Goal: Task Accomplishment & Management: Manage account settings

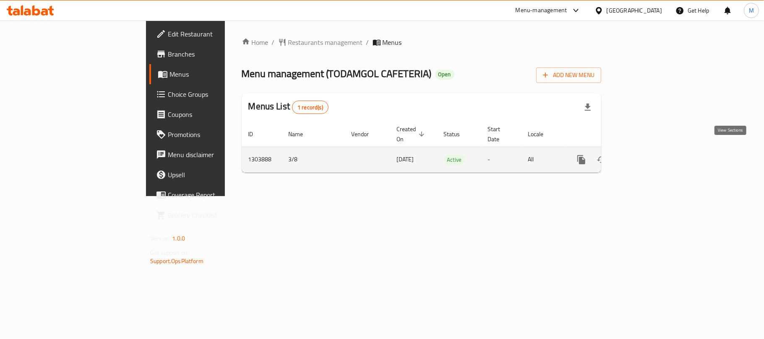
click at [647, 155] on icon "enhanced table" at bounding box center [642, 160] width 10 height 10
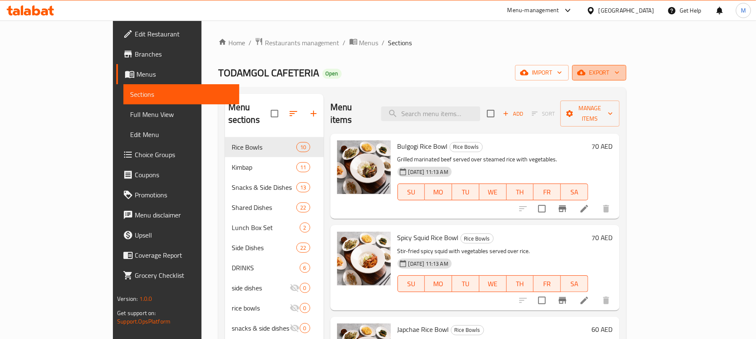
click at [626, 79] on button "export" at bounding box center [599, 73] width 54 height 16
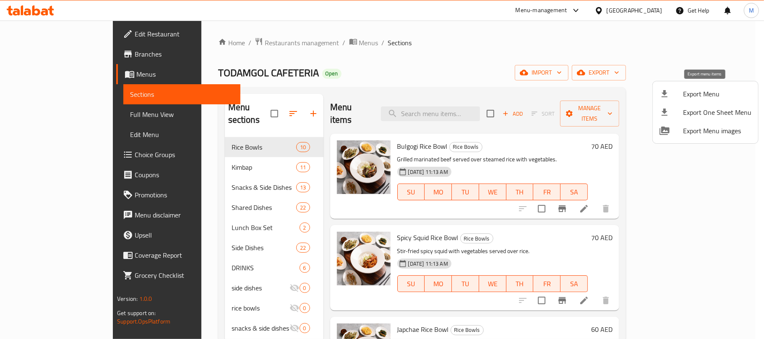
click at [702, 95] on span "Export Menu" at bounding box center [717, 94] width 68 height 10
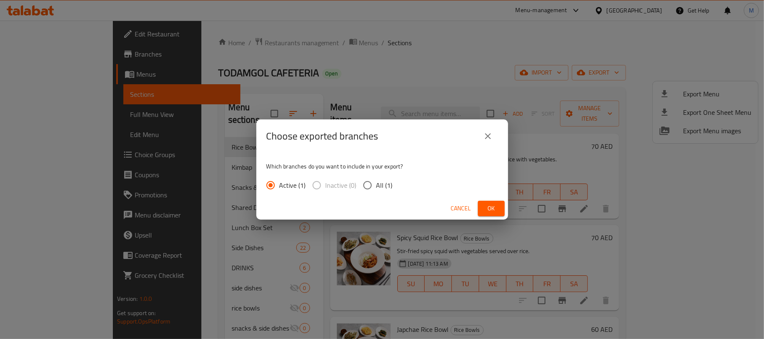
click at [368, 190] on input "All (1)" at bounding box center [368, 186] width 18 height 18
radio input "true"
click at [489, 210] on span "Ok" at bounding box center [491, 209] width 13 height 10
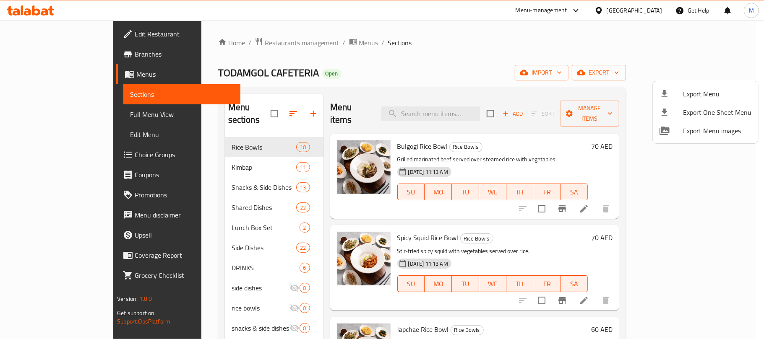
click at [210, 223] on div at bounding box center [382, 169] width 764 height 339
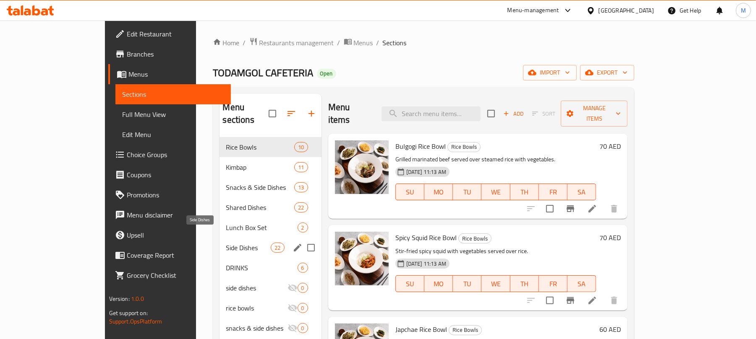
click at [226, 243] on span "Side Dishes" at bounding box center [248, 248] width 45 height 10
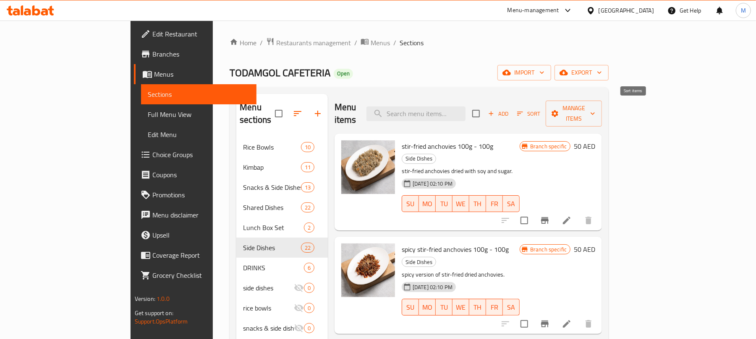
click at [540, 109] on span "Sort" at bounding box center [528, 114] width 23 height 10
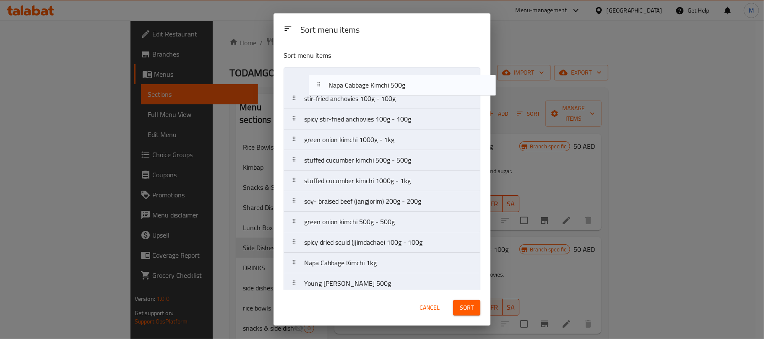
drag, startPoint x: 329, startPoint y: 242, endPoint x: 355, endPoint y: 81, distance: 163.2
click at [355, 81] on nav "stir-fried anchovies 100g - 100g spicy stir-fried anchovies 100g - 100g green o…" at bounding box center [382, 294] width 197 height 453
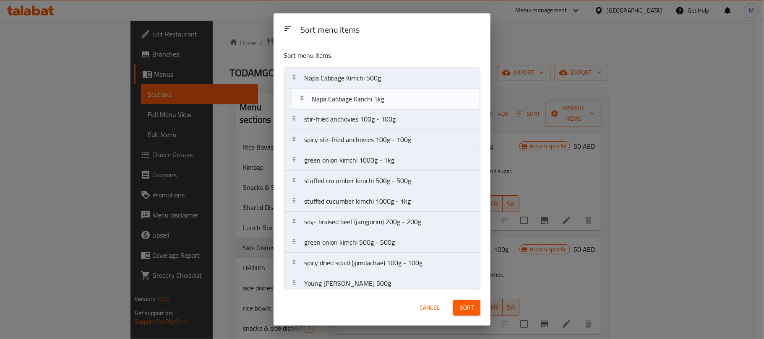
drag, startPoint x: 354, startPoint y: 266, endPoint x: 372, endPoint y: 32, distance: 234.8
click at [372, 32] on div "Sort menu items Sort menu items Napa Cabbage Kimchi 500g stir-fried anchovies 1…" at bounding box center [382, 169] width 217 height 313
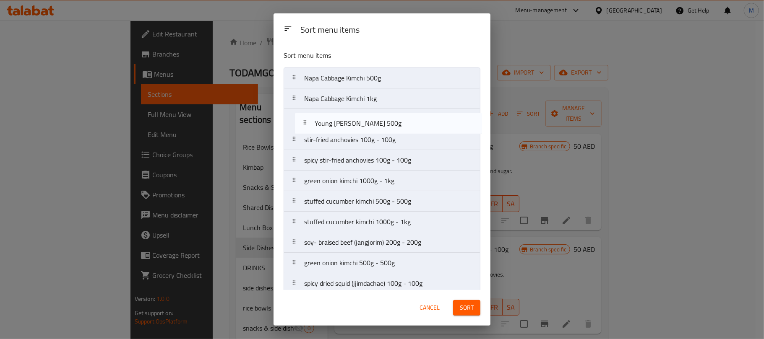
drag, startPoint x: 358, startPoint y: 206, endPoint x: 363, endPoint y: 123, distance: 82.4
click at [363, 123] on nav "Napa Cabbage Kimchi 500g Napa Cabbage Kimchi 1kg stir-fried anchovies 100g - 10…" at bounding box center [382, 294] width 197 height 453
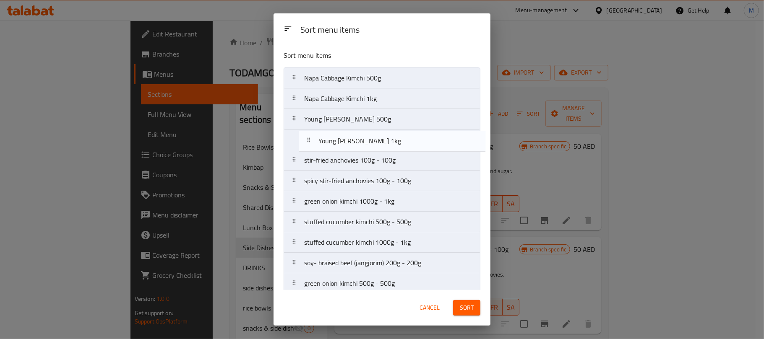
drag, startPoint x: 358, startPoint y: 170, endPoint x: 368, endPoint y: 140, distance: 30.8
click at [368, 140] on nav "Napa Cabbage Kimchi 500g Napa Cabbage Kimchi 1kg Young Radish Kimchi 500g stir-…" at bounding box center [382, 294] width 197 height 453
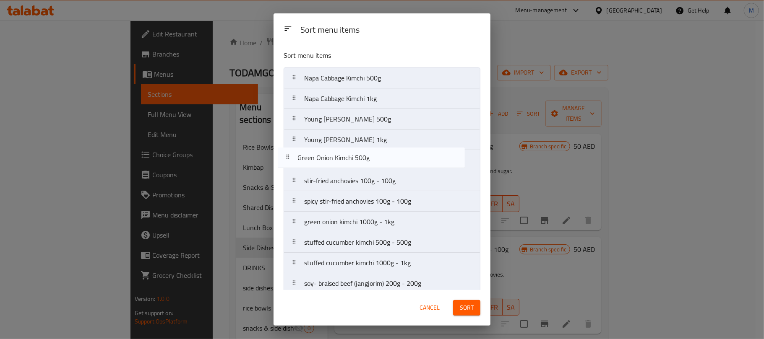
drag, startPoint x: 358, startPoint y: 185, endPoint x: 353, endPoint y: 159, distance: 25.6
click at [353, 159] on nav "Napa Cabbage Kimchi 500g Napa Cabbage Kimchi 1kg Young Radish Kimchi 500g Young…" at bounding box center [382, 294] width 197 height 453
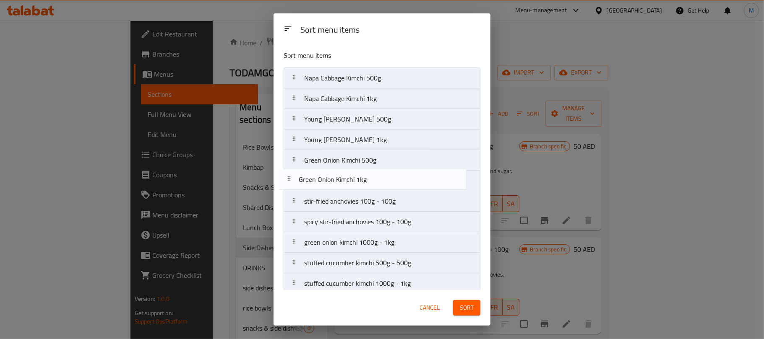
drag, startPoint x: 380, startPoint y: 130, endPoint x: 375, endPoint y: 180, distance: 50.2
click at [375, 180] on nav "Napa Cabbage Kimchi 500g Napa Cabbage Kimchi 1kg Young Radish Kimchi 500g Young…" at bounding box center [382, 294] width 197 height 453
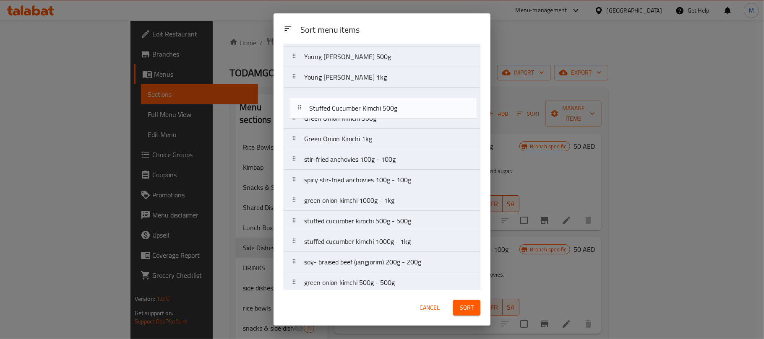
scroll to position [59, 0]
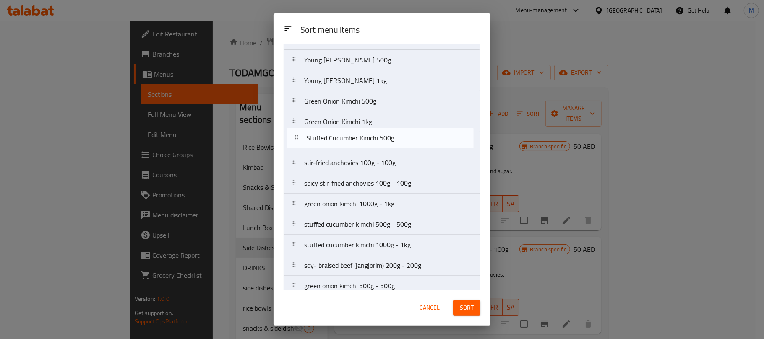
drag, startPoint x: 395, startPoint y: 191, endPoint x: 393, endPoint y: 147, distance: 44.5
click at [394, 145] on nav "Napa Cabbage Kimchi 500g Napa Cabbage Kimchi 1kg Young Radish Kimchi 500g Young…" at bounding box center [382, 234] width 197 height 453
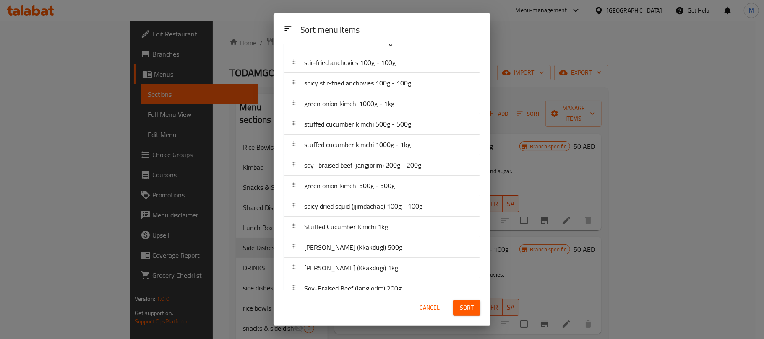
scroll to position [171, 0]
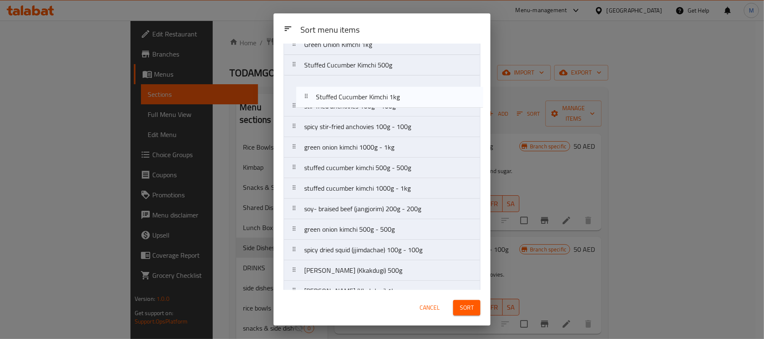
drag, startPoint x: 386, startPoint y: 204, endPoint x: 393, endPoint y: 99, distance: 104.3
click at [393, 99] on nav "Napa Cabbage Kimchi 500g Napa Cabbage Kimchi 1kg Young Radish Kimchi 500g Young…" at bounding box center [382, 157] width 197 height 453
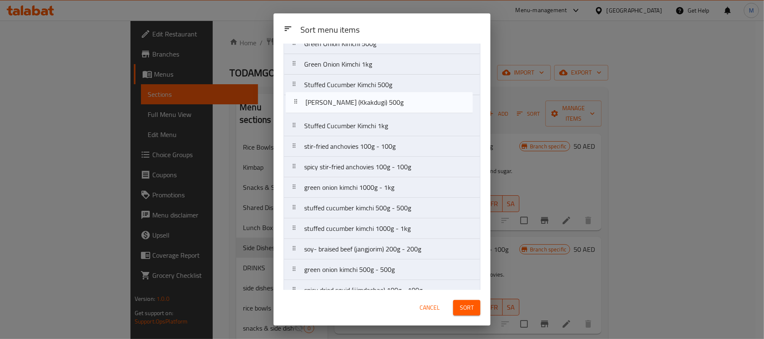
scroll to position [113, 0]
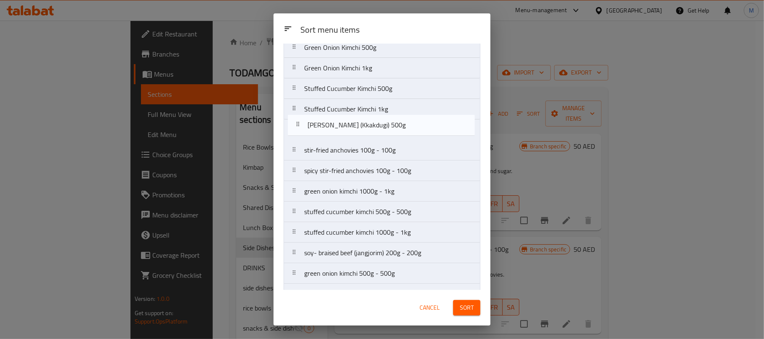
drag, startPoint x: 378, startPoint y: 145, endPoint x: 379, endPoint y: 128, distance: 17.2
click at [379, 128] on nav "Napa Cabbage Kimchi 500g Napa Cabbage Kimchi 1kg Young Radish Kimchi 500g Young…" at bounding box center [382, 181] width 197 height 453
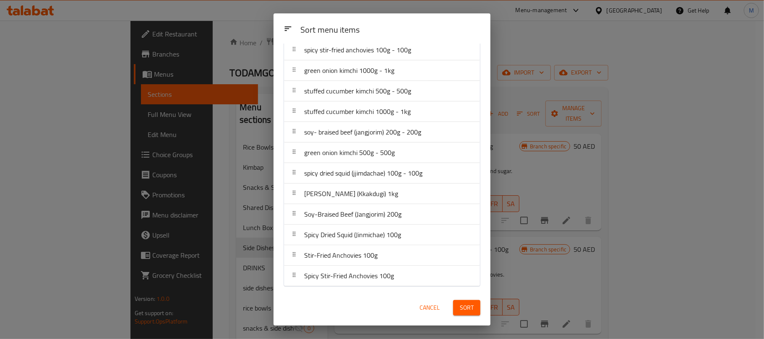
scroll to position [237, 0]
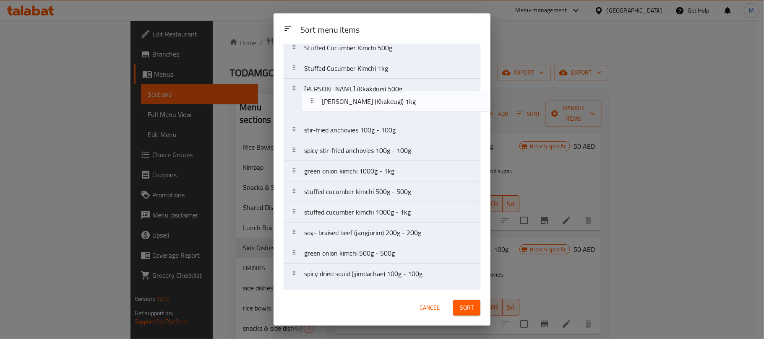
drag, startPoint x: 388, startPoint y: 197, endPoint x: 405, endPoint y: 102, distance: 97.3
click at [405, 102] on nav "Napa Cabbage Kimchi 500g Napa Cabbage Kimchi 1kg Young Radish Kimchi 500g Young…" at bounding box center [382, 140] width 197 height 453
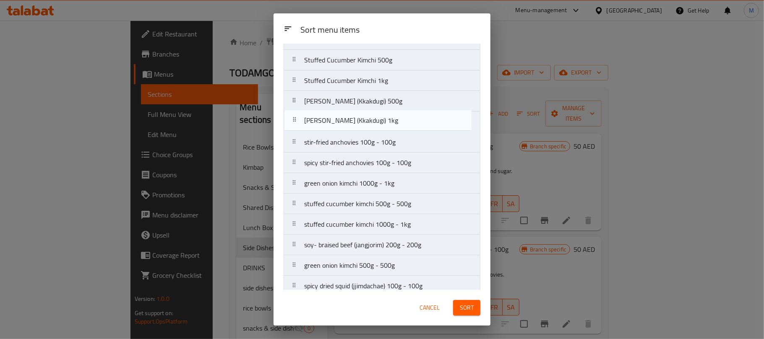
drag, startPoint x: 390, startPoint y: 95, endPoint x: 390, endPoint y: 126, distance: 31.1
click at [390, 126] on nav "Napa Cabbage Kimchi 500g Napa Cabbage Kimchi 1kg Young Radish Kimchi 500g Young…" at bounding box center [382, 152] width 197 height 453
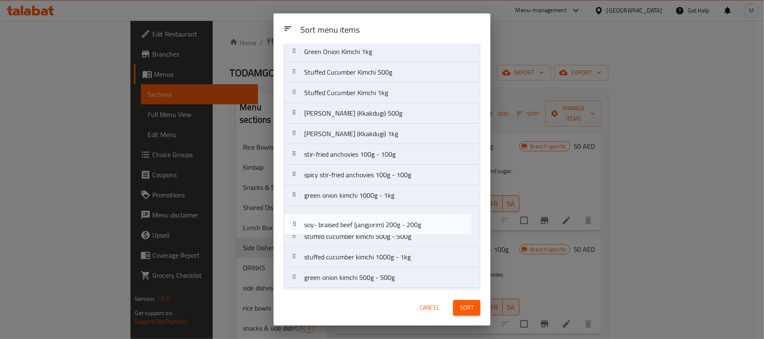
scroll to position [131, 0]
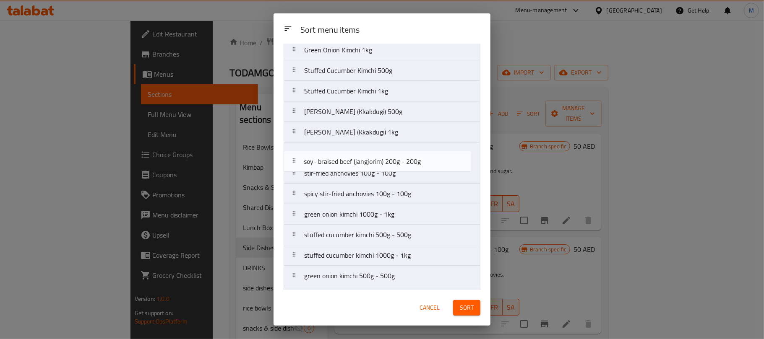
drag, startPoint x: 381, startPoint y: 266, endPoint x: 383, endPoint y: 161, distance: 104.5
click at [383, 161] on nav "Napa Cabbage Kimchi 500g Napa Cabbage Kimchi 1kg Young Radish Kimchi 500g Young…" at bounding box center [382, 163] width 197 height 453
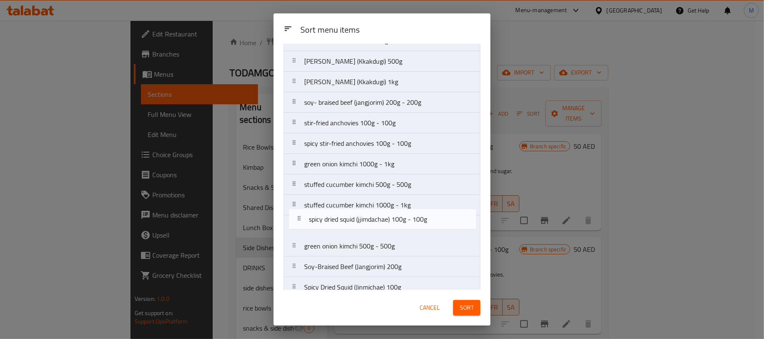
scroll to position [183, 0]
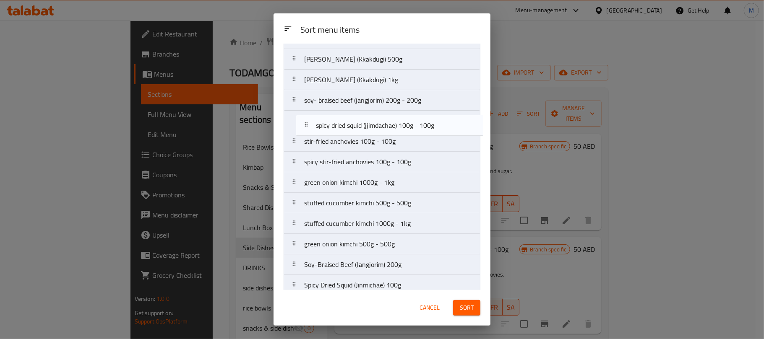
drag, startPoint x: 388, startPoint y: 255, endPoint x: 400, endPoint y: 128, distance: 127.8
click at [400, 128] on nav "Napa Cabbage Kimchi 500g Napa Cabbage Kimchi 1kg Young Radish Kimchi 500g Young…" at bounding box center [382, 110] width 197 height 453
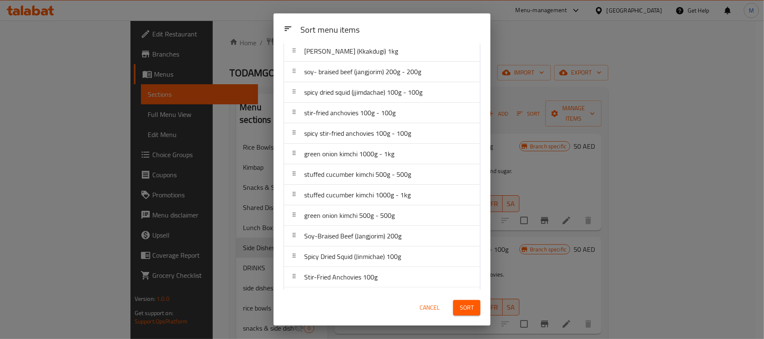
scroll to position [237, 0]
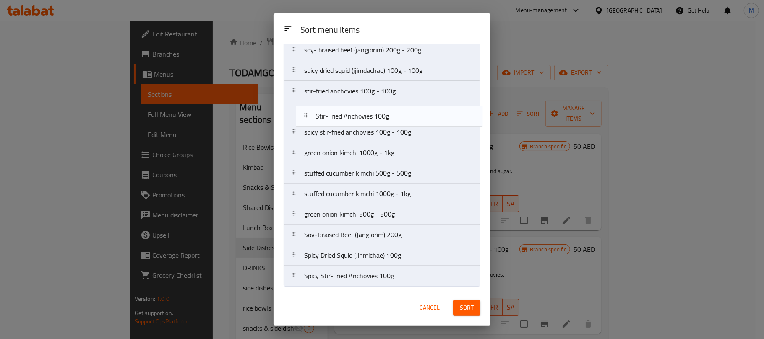
drag, startPoint x: 386, startPoint y: 253, endPoint x: 398, endPoint y: 112, distance: 142.3
click at [398, 112] on nav "Napa Cabbage Kimchi 500g Napa Cabbage Kimchi 1kg Young Radish Kimchi 500g Young…" at bounding box center [382, 60] width 197 height 453
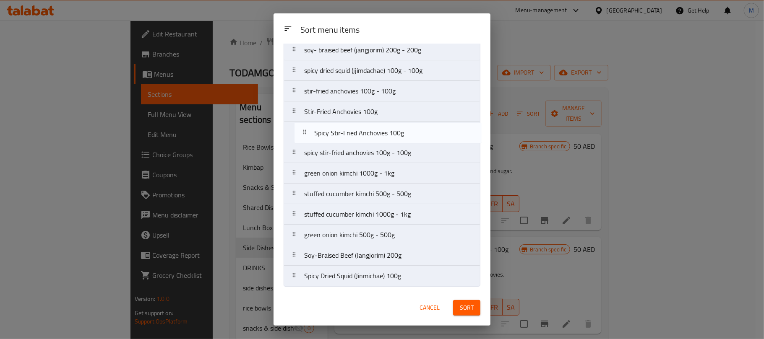
drag, startPoint x: 385, startPoint y: 278, endPoint x: 398, endPoint y: 131, distance: 147.4
click at [398, 131] on nav "Napa Cabbage Kimchi 500g Napa Cabbage Kimchi 1kg Young Radish Kimchi 500g Young…" at bounding box center [382, 60] width 197 height 453
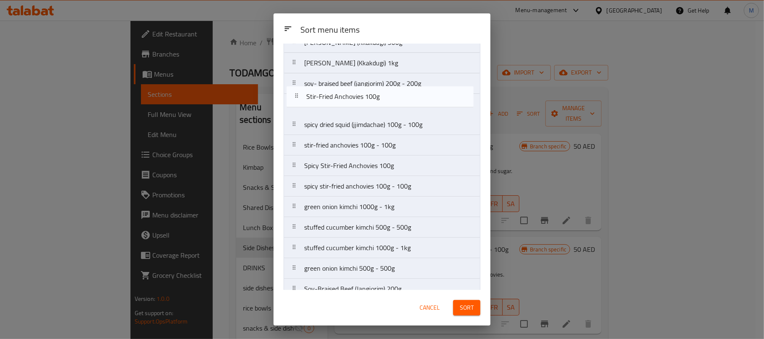
scroll to position [199, 0]
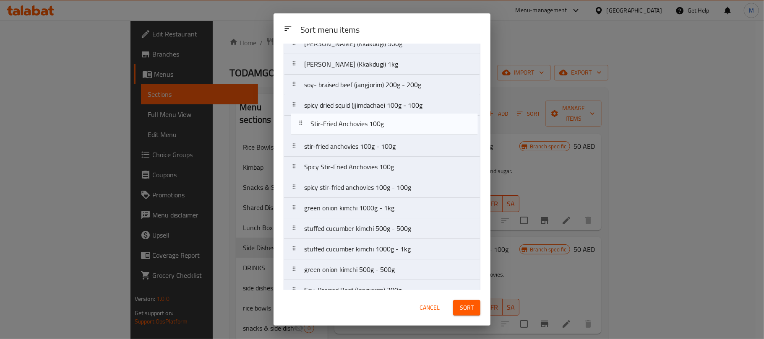
drag, startPoint x: 390, startPoint y: 111, endPoint x: 396, endPoint y: 123, distance: 13.7
click at [396, 123] on nav "Napa Cabbage Kimchi 500g Napa Cabbage Kimchi 1kg Young Radish Kimchi 500g Young…" at bounding box center [382, 95] width 197 height 453
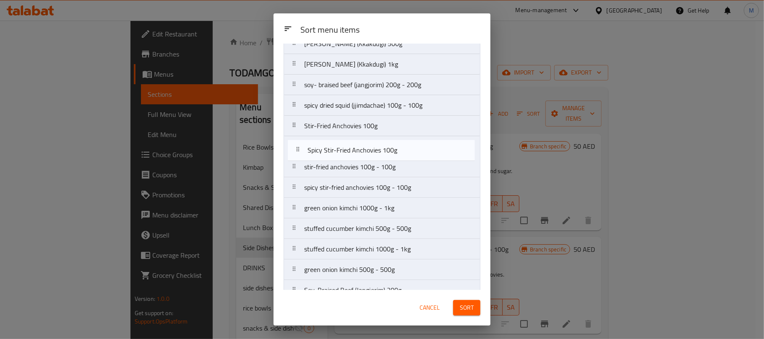
drag, startPoint x: 390, startPoint y: 169, endPoint x: 394, endPoint y: 148, distance: 20.8
click at [394, 148] on nav "Napa Cabbage Kimchi 500g Napa Cabbage Kimchi 1kg Young Radish Kimchi 500g Young…" at bounding box center [382, 95] width 197 height 453
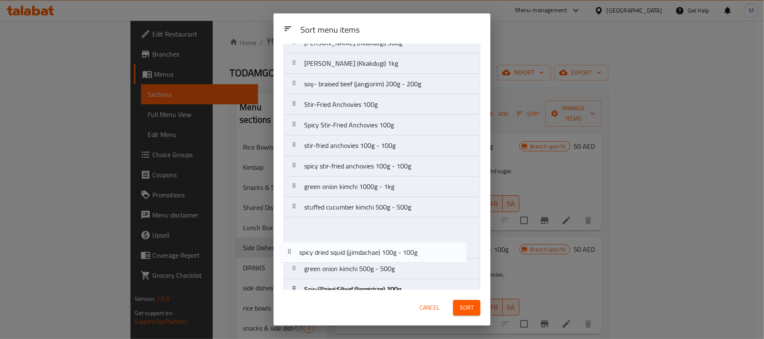
scroll to position [237, 0]
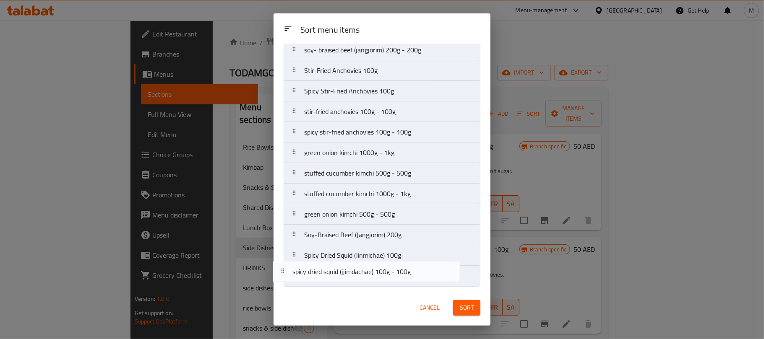
drag, startPoint x: 397, startPoint y: 125, endPoint x: 385, endPoint y: 277, distance: 152.8
click at [385, 277] on nav "Napa Cabbage Kimchi 500g Napa Cabbage Kimchi 1kg Young Radish Kimchi 500g Young…" at bounding box center [382, 60] width 197 height 453
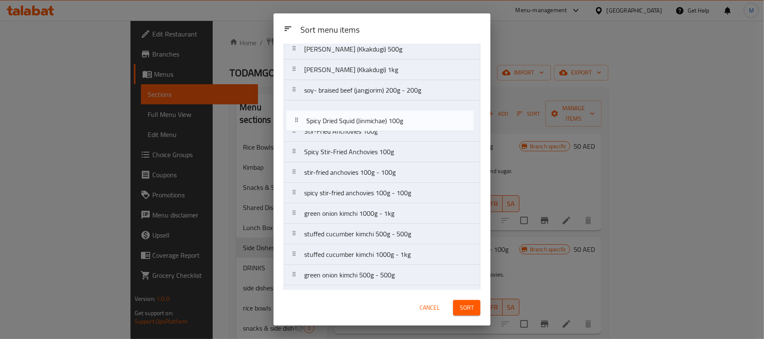
scroll to position [193, 0]
drag, startPoint x: 392, startPoint y: 258, endPoint x: 397, endPoint y: 106, distance: 152.8
click at [395, 116] on nav "Napa Cabbage Kimchi 500g Napa Cabbage Kimchi 1kg Young Radish Kimchi 500g Young…" at bounding box center [382, 100] width 197 height 453
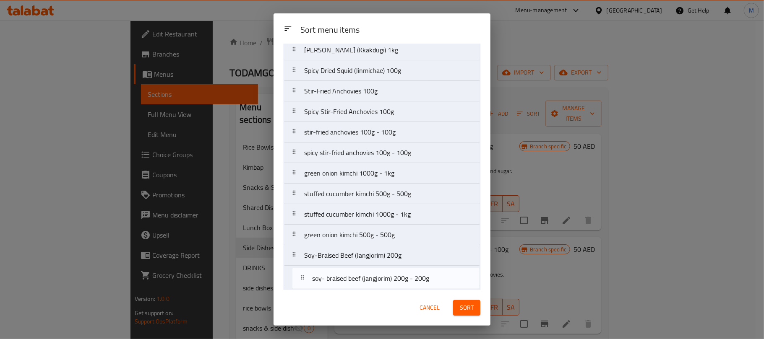
scroll to position [237, 0]
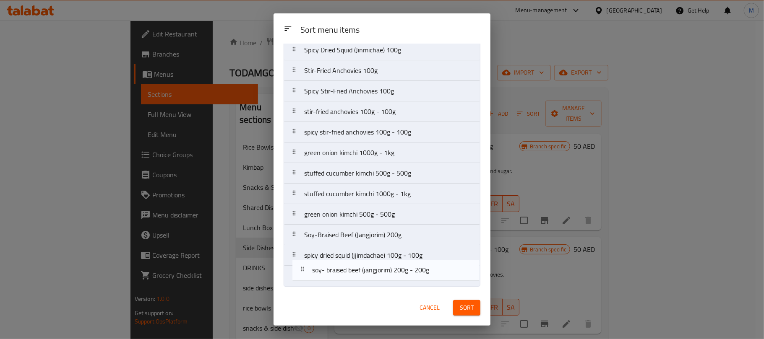
drag, startPoint x: 394, startPoint y: 92, endPoint x: 400, endPoint y: 273, distance: 180.6
click at [400, 273] on nav "Napa Cabbage Kimchi 500g Napa Cabbage Kimchi 1kg Young Radish Kimchi 500g Young…" at bounding box center [382, 60] width 197 height 453
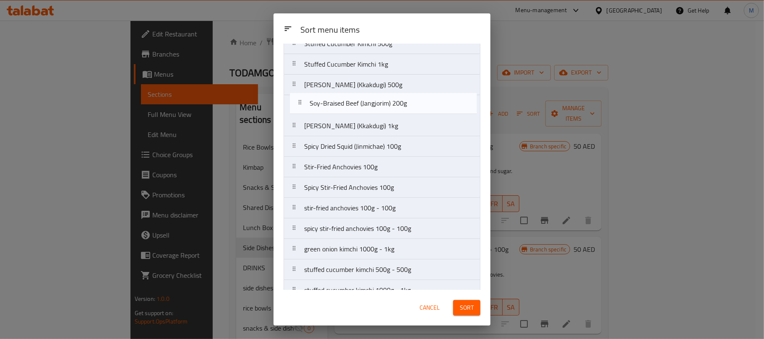
scroll to position [154, 0]
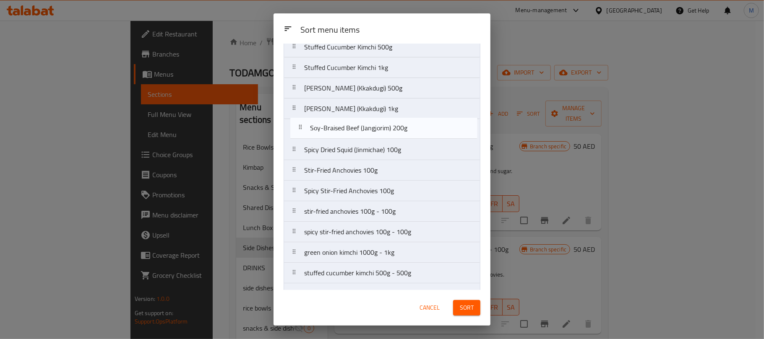
drag, startPoint x: 395, startPoint y: 215, endPoint x: 400, endPoint y: 133, distance: 82.4
click at [400, 133] on nav "Napa Cabbage Kimchi 500g Napa Cabbage Kimchi 1kg Young Radish Kimchi 500g Young…" at bounding box center [382, 139] width 197 height 453
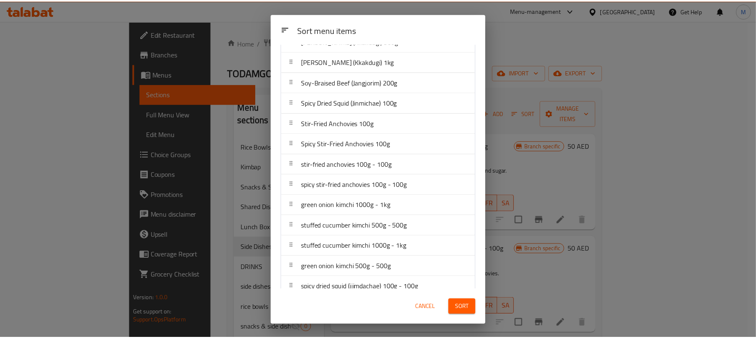
scroll to position [237, 0]
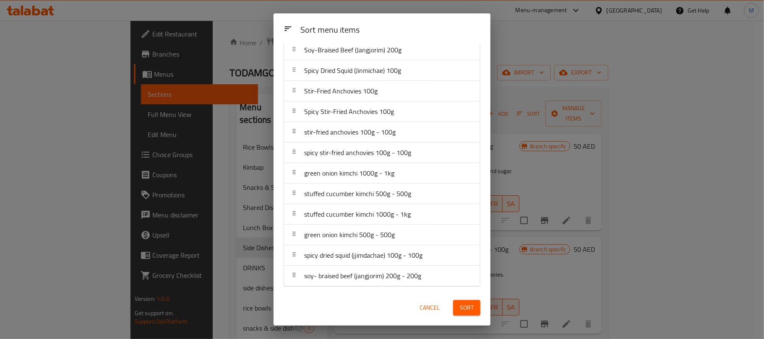
click at [472, 310] on span "Sort" at bounding box center [467, 308] width 14 height 10
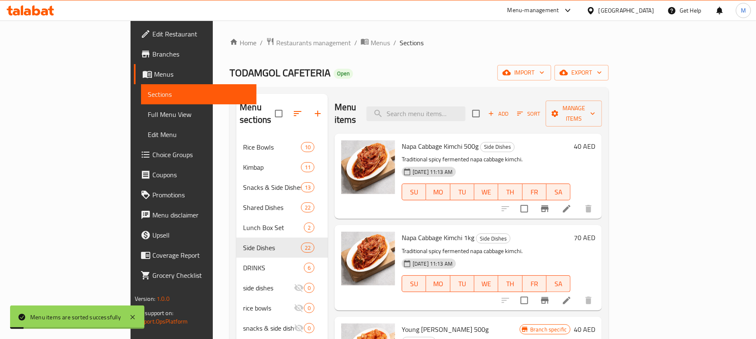
click at [546, 81] on div "TODAMGOL CAFETERIA Open import export" at bounding box center [419, 73] width 379 height 16
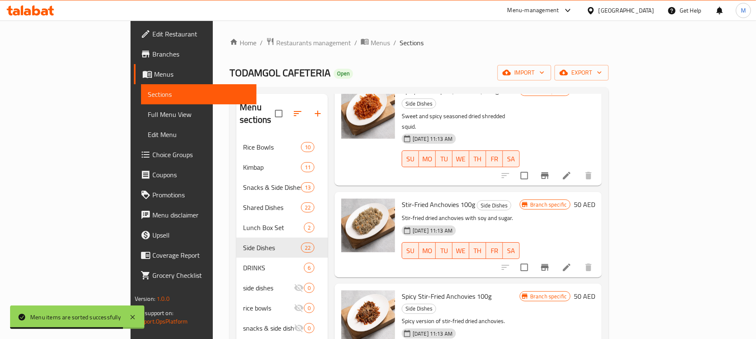
scroll to position [1231, 0]
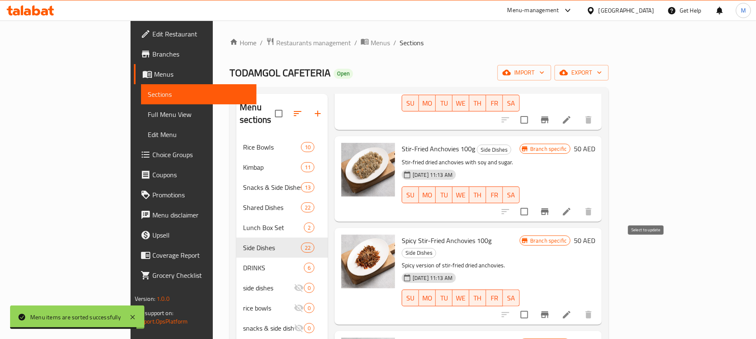
checkbox input "true"
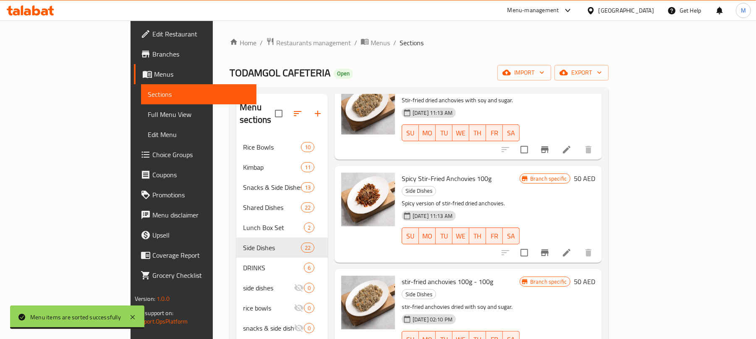
scroll to position [1343, 0]
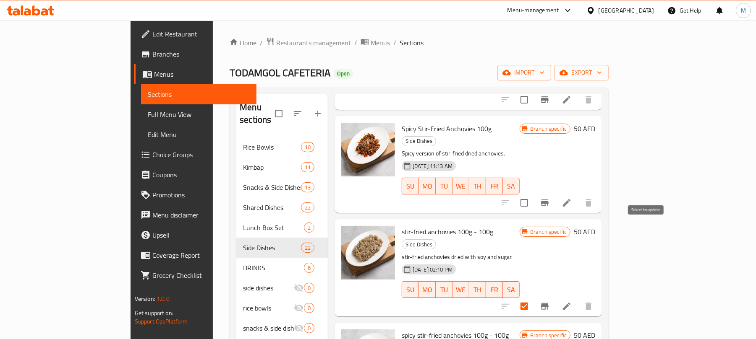
checkbox input "true"
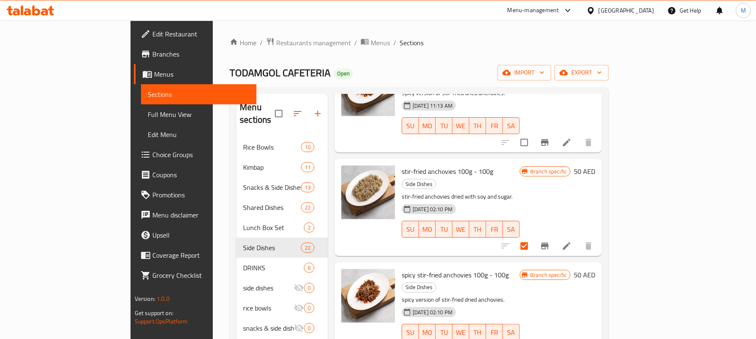
scroll to position [1454, 0]
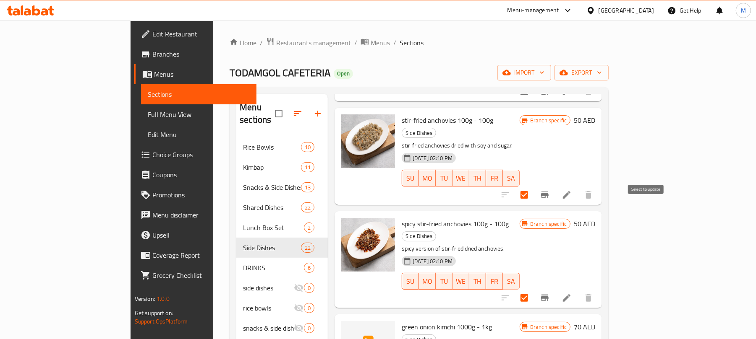
checkbox input "true"
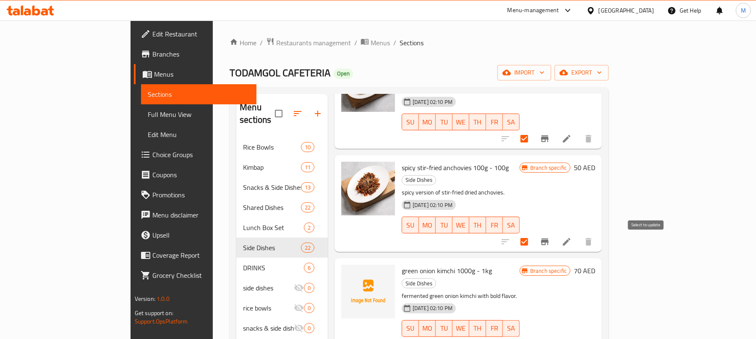
checkbox input "true"
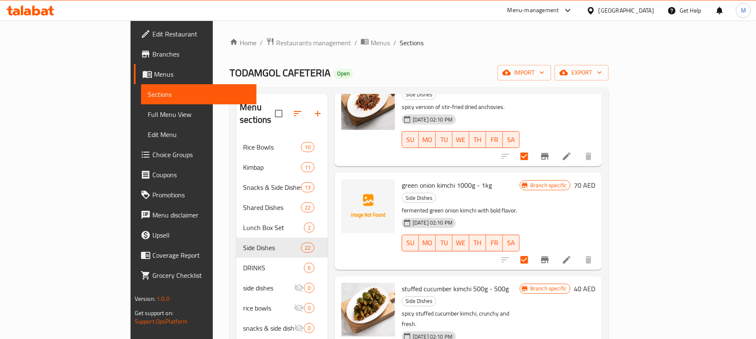
scroll to position [1679, 0]
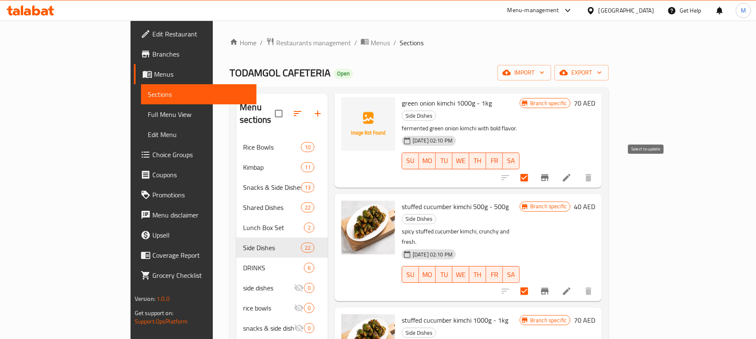
checkbox input "true"
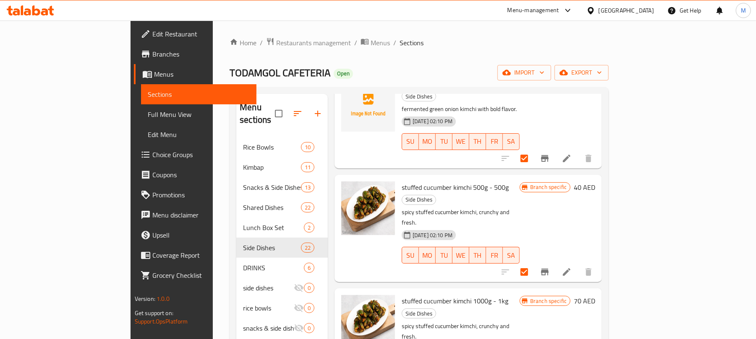
scroll to position [112, 0]
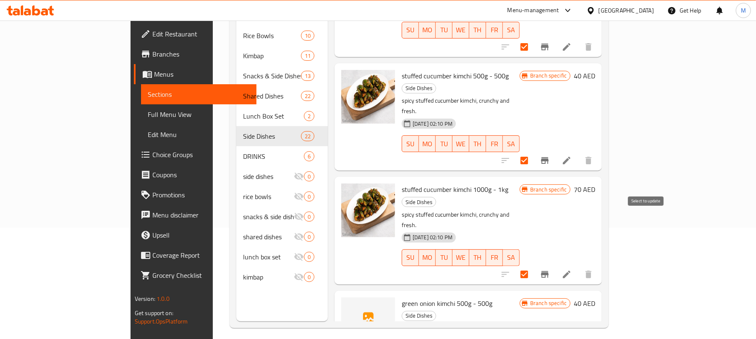
drag, startPoint x: 647, startPoint y: 219, endPoint x: 652, endPoint y: 279, distance: 61.1
checkbox input "true"
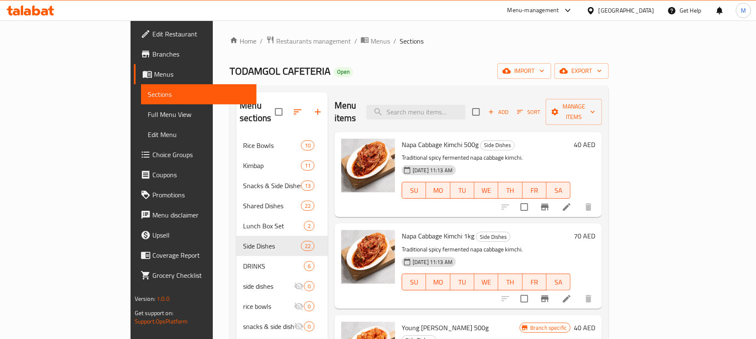
scroll to position [0, 0]
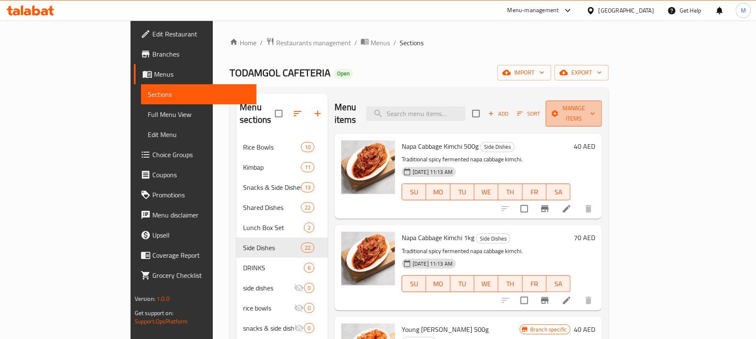
click at [595, 112] on span "Manage items" at bounding box center [573, 113] width 43 height 21
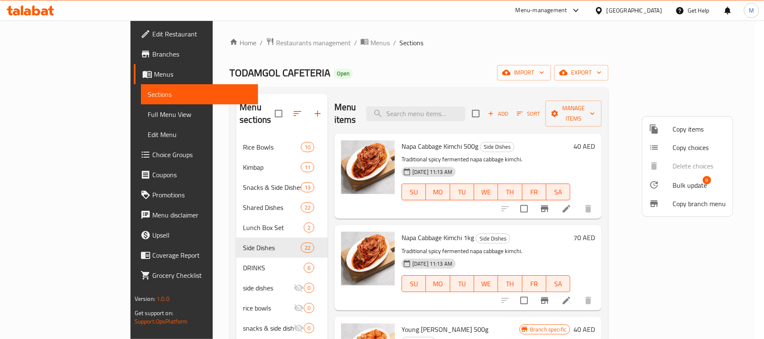
click at [655, 184] on icon at bounding box center [654, 185] width 10 height 10
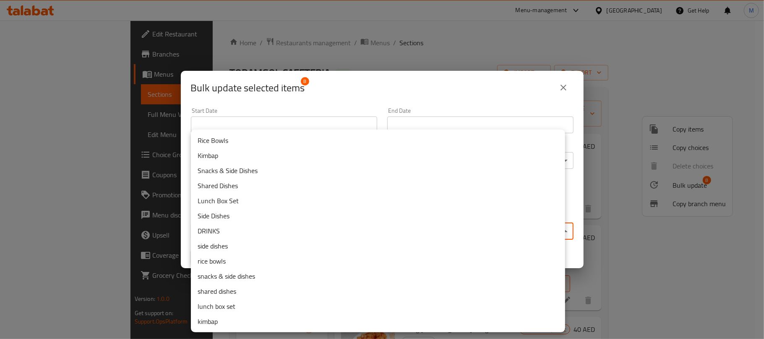
click at [374, 230] on body "​ Menu-management [GEOGRAPHIC_DATA] Get Help M Edit Restaurant Branches Menus S…" at bounding box center [382, 180] width 764 height 319
click at [257, 245] on li "side dishes" at bounding box center [378, 246] width 374 height 15
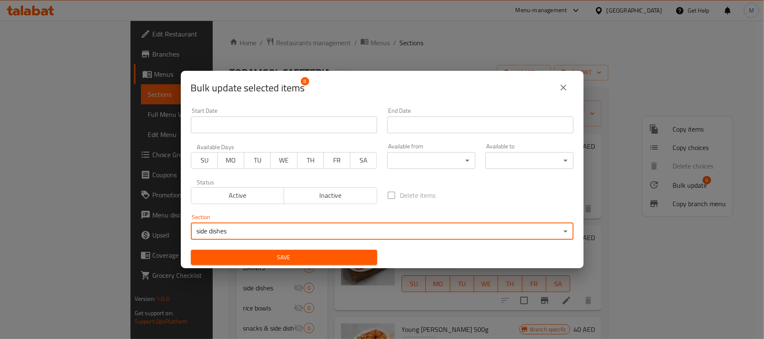
click at [291, 253] on span "Save" at bounding box center [284, 258] width 173 height 10
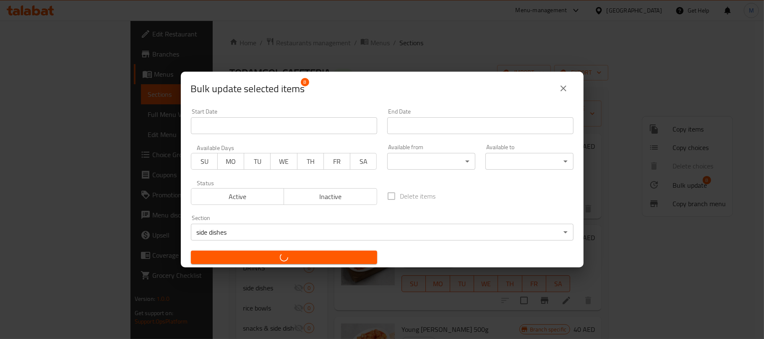
checkbox input "false"
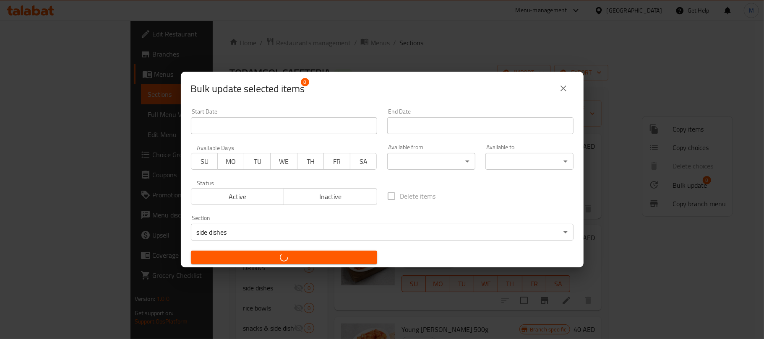
checkbox input "false"
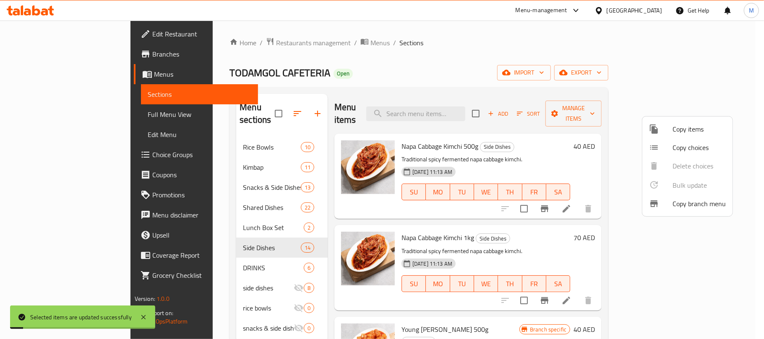
click at [369, 67] on div at bounding box center [382, 169] width 764 height 339
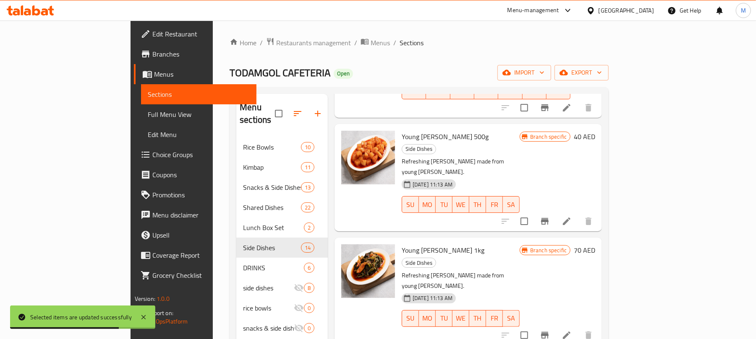
scroll to position [168, 0]
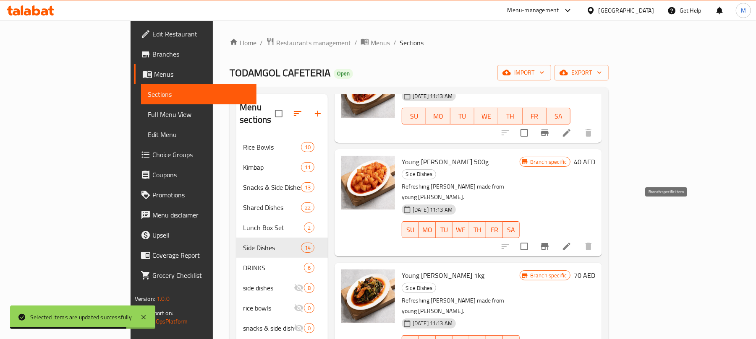
click at [548, 243] on icon "Branch-specific-item" at bounding box center [545, 246] width 8 height 7
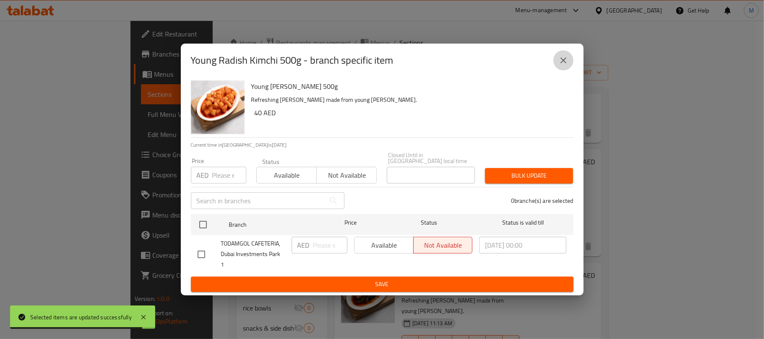
click at [562, 57] on button "close" at bounding box center [563, 60] width 20 height 20
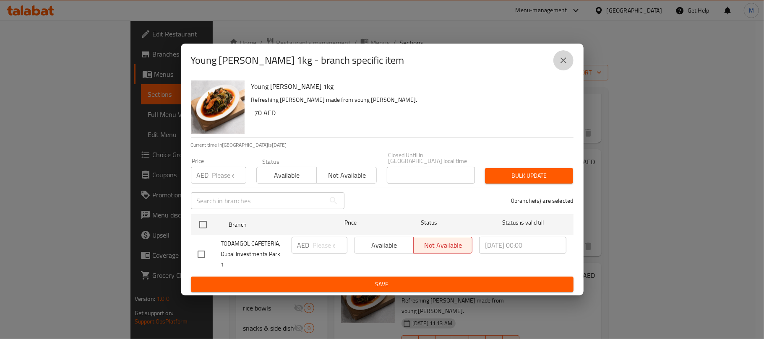
drag, startPoint x: 560, startPoint y: 61, endPoint x: 570, endPoint y: 110, distance: 49.7
click at [560, 61] on icon "close" at bounding box center [564, 60] width 10 height 10
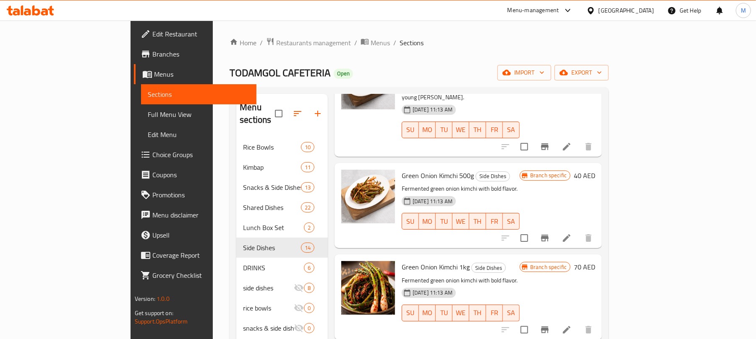
scroll to position [392, 0]
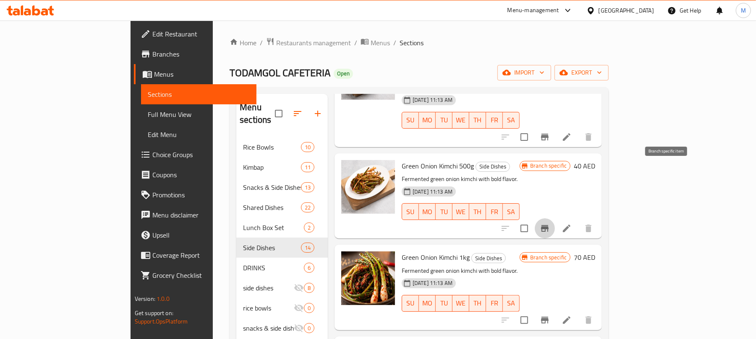
click at [550, 224] on icon "Branch-specific-item" at bounding box center [545, 229] width 10 height 10
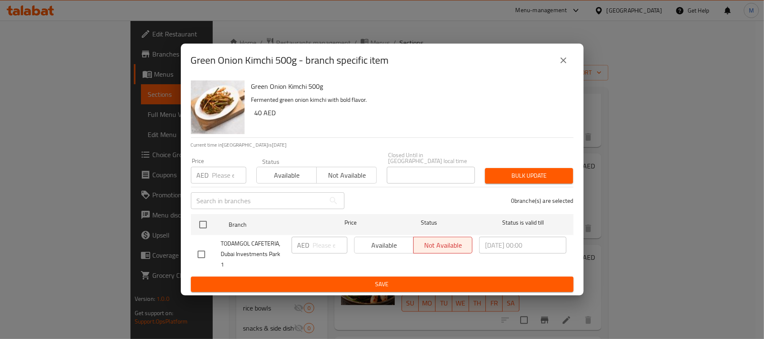
click at [563, 65] on icon "close" at bounding box center [564, 60] width 10 height 10
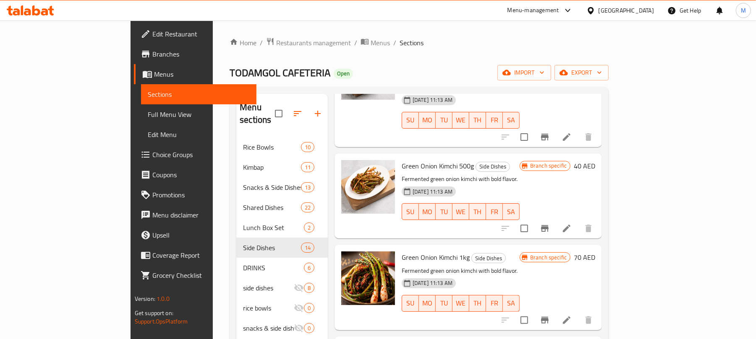
click at [555, 311] on button "Branch-specific-item" at bounding box center [545, 321] width 20 height 20
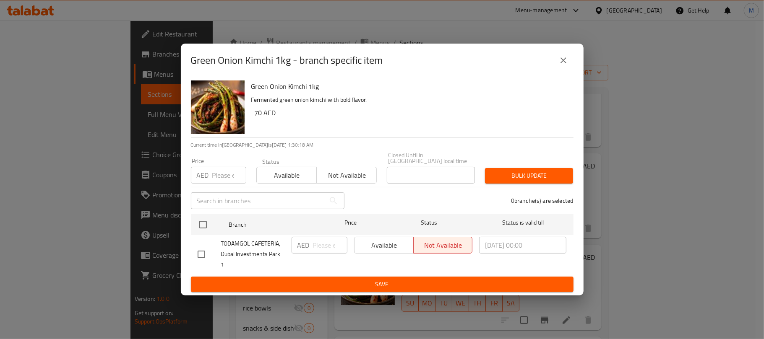
click at [564, 65] on icon "close" at bounding box center [564, 60] width 10 height 10
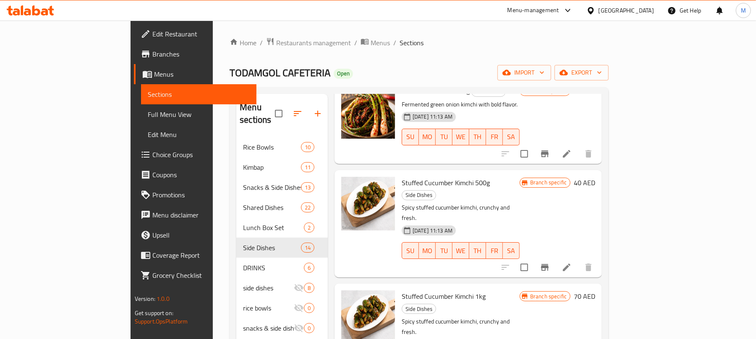
scroll to position [559, 0]
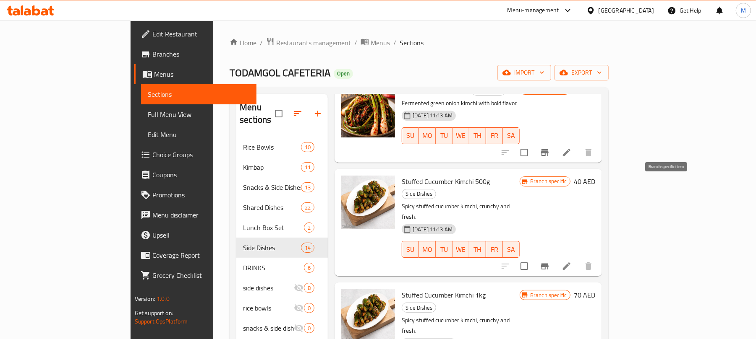
click at [555, 256] on button "Branch-specific-item" at bounding box center [545, 266] width 20 height 20
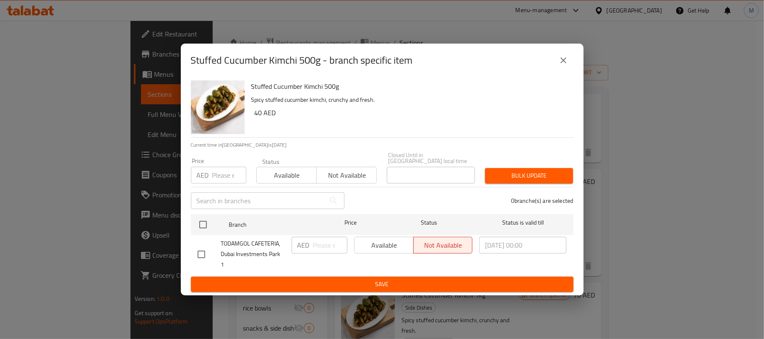
click at [560, 65] on icon "close" at bounding box center [564, 60] width 10 height 10
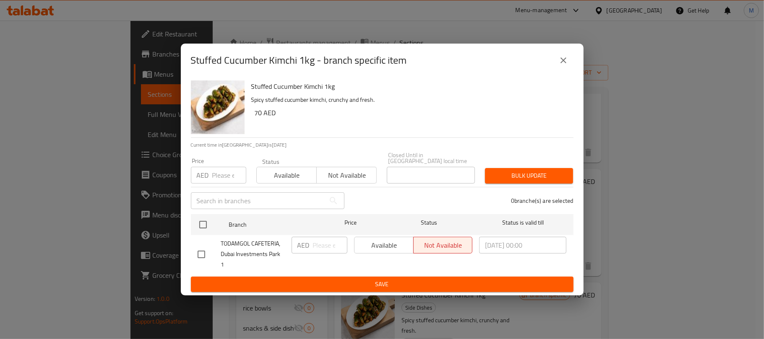
click at [566, 65] on icon "close" at bounding box center [564, 60] width 10 height 10
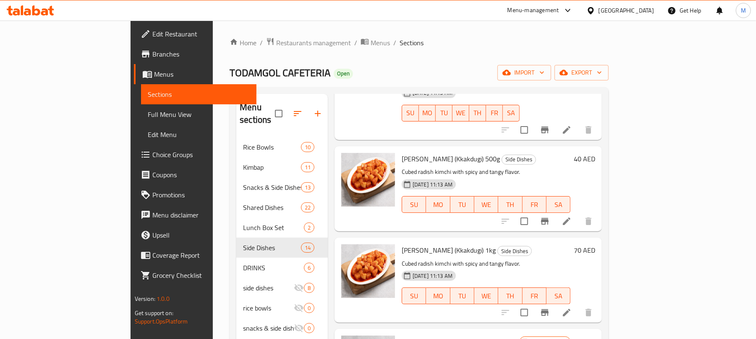
scroll to position [895, 0]
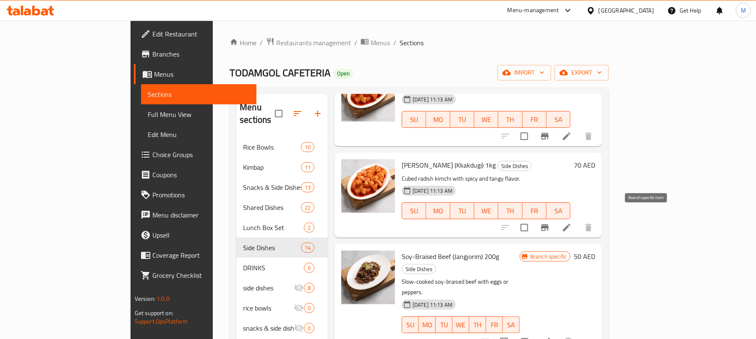
click at [528, 339] on icon "Branch-specific-item" at bounding box center [525, 342] width 8 height 7
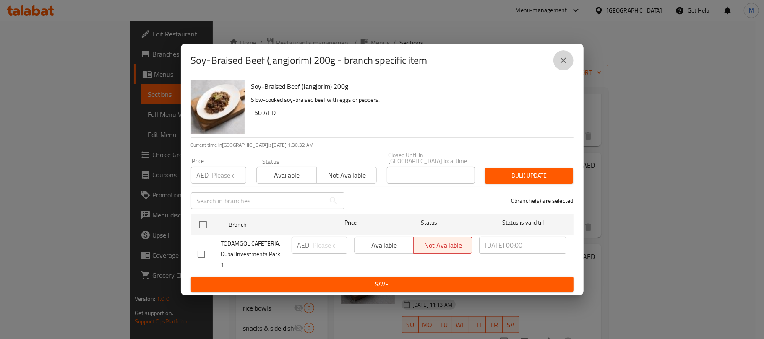
click at [564, 70] on button "close" at bounding box center [563, 60] width 20 height 20
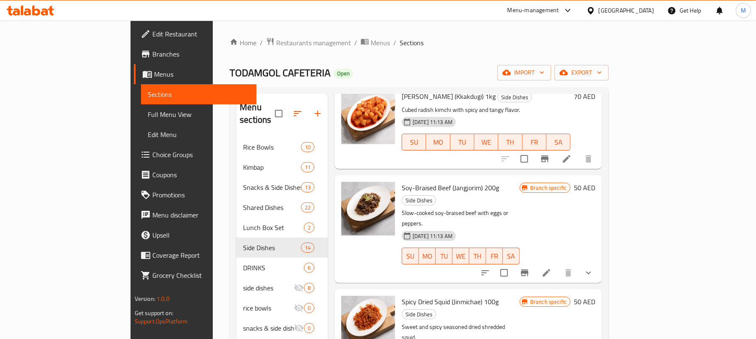
scroll to position [964, 0]
click at [598, 263] on button "show more" at bounding box center [588, 273] width 20 height 20
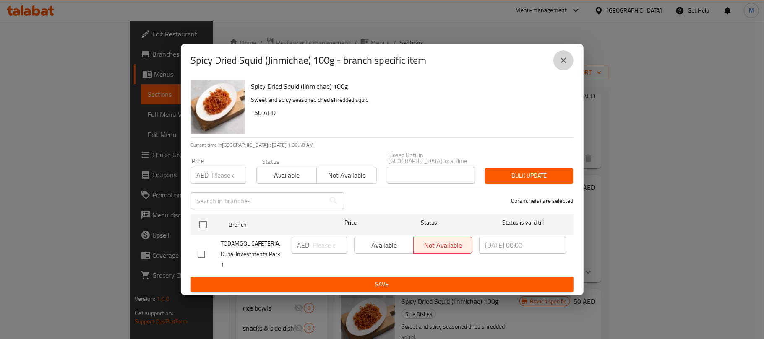
click at [559, 65] on icon "close" at bounding box center [564, 60] width 10 height 10
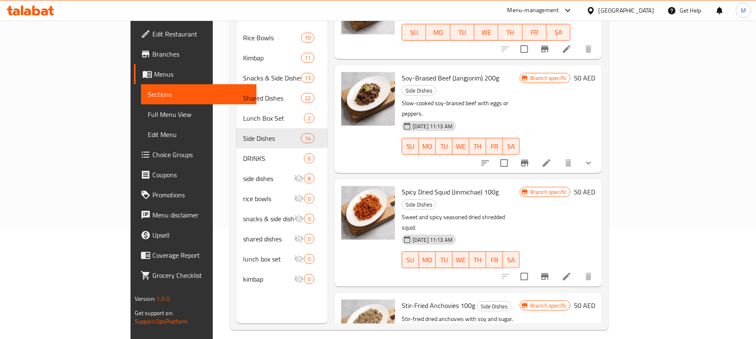
scroll to position [112, 0]
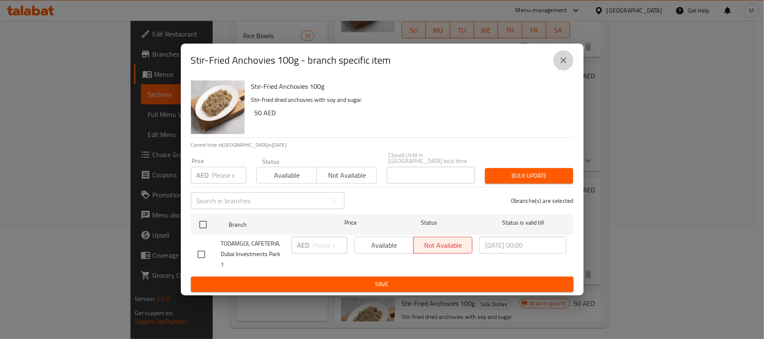
drag, startPoint x: 569, startPoint y: 66, endPoint x: 573, endPoint y: 78, distance: 11.8
click at [569, 65] on button "close" at bounding box center [563, 60] width 20 height 20
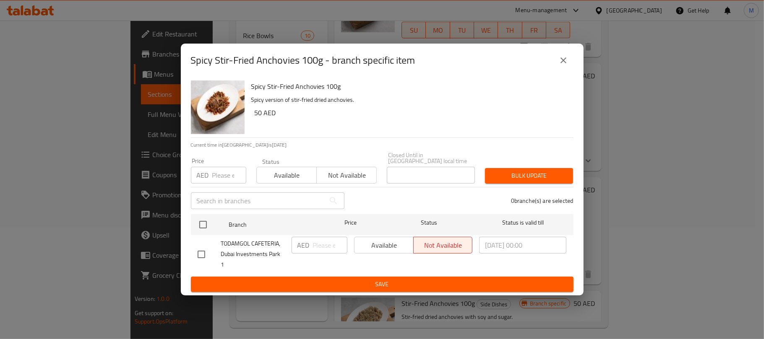
click at [560, 65] on icon "close" at bounding box center [564, 60] width 10 height 10
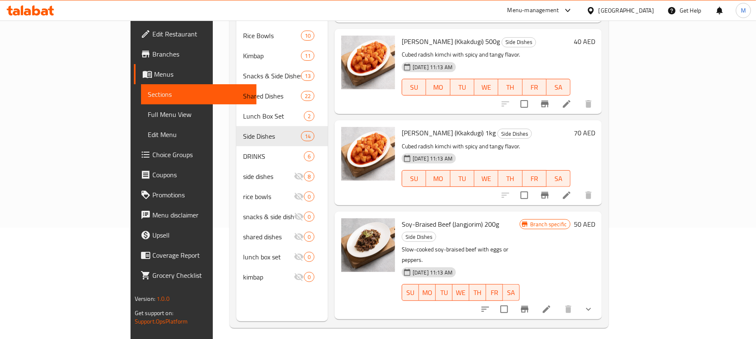
scroll to position [796, 0]
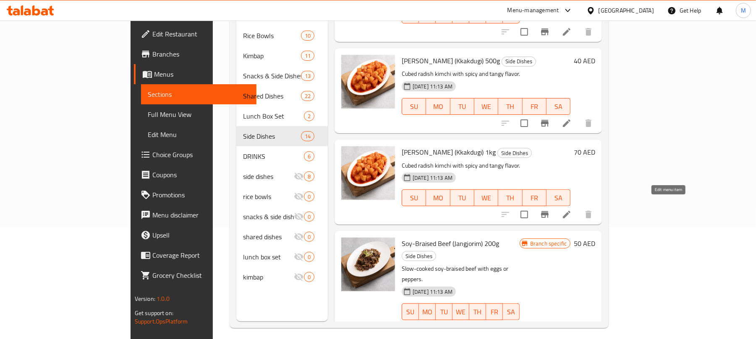
click at [550, 325] on icon at bounding box center [547, 329] width 8 height 8
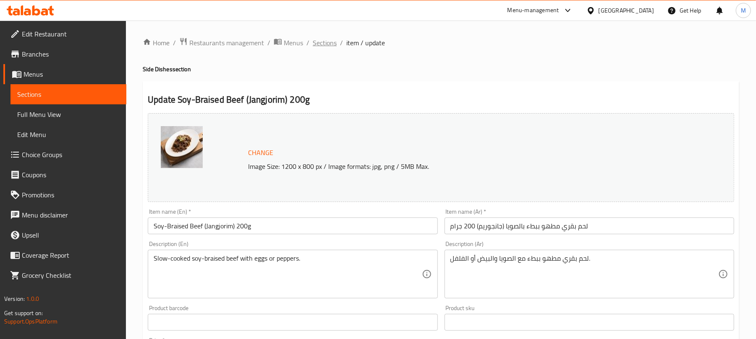
click at [323, 46] on span "Sections" at bounding box center [325, 43] width 24 height 10
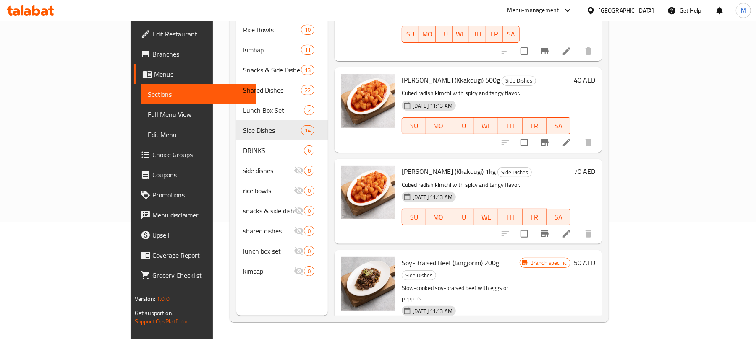
scroll to position [839, 0]
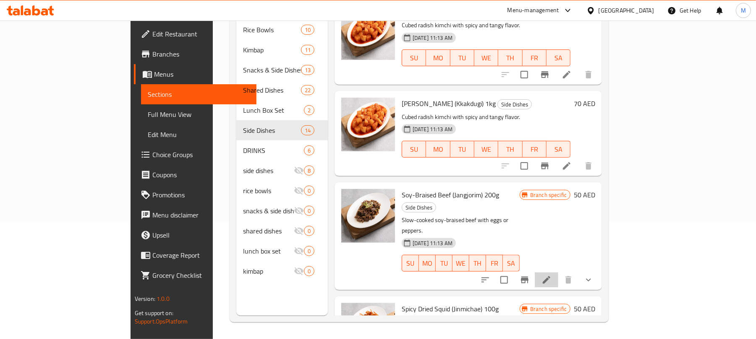
click at [558, 273] on li at bounding box center [546, 280] width 23 height 15
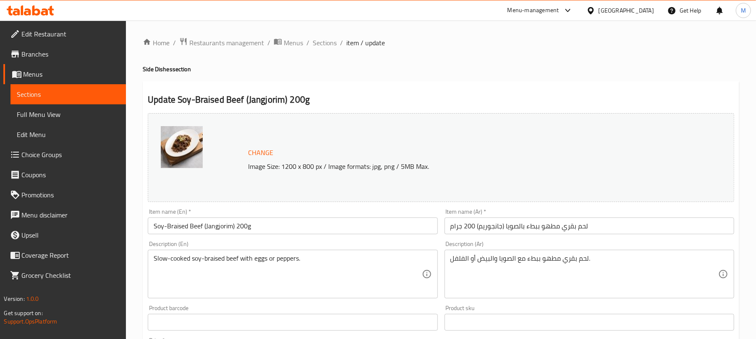
type input "1"
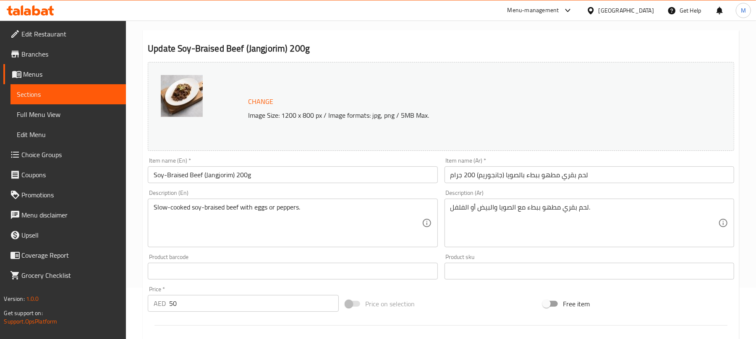
scroll to position [279, 0]
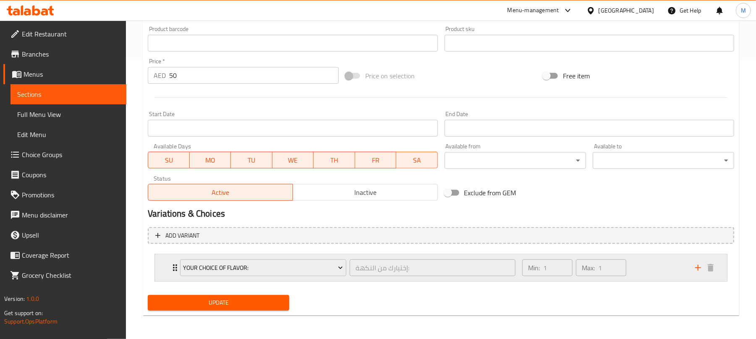
click at [653, 276] on div "Min: 1 ​ Max: 1 ​" at bounding box center [603, 268] width 173 height 27
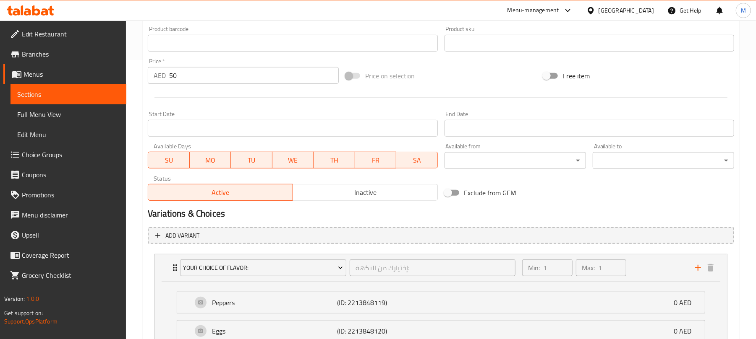
scroll to position [355, 0]
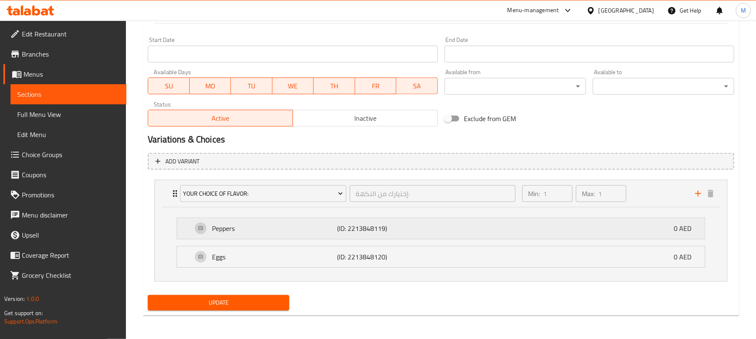
click at [446, 234] on div "Peppers (ID: 2213848119) 0 AED" at bounding box center [443, 228] width 502 height 21
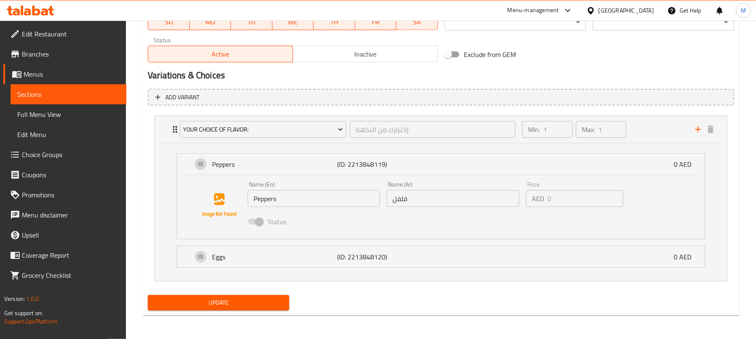
scroll to position [419, 0]
click at [401, 266] on div "Eggs (ID: 2213848120) 0 AED" at bounding box center [443, 257] width 502 height 21
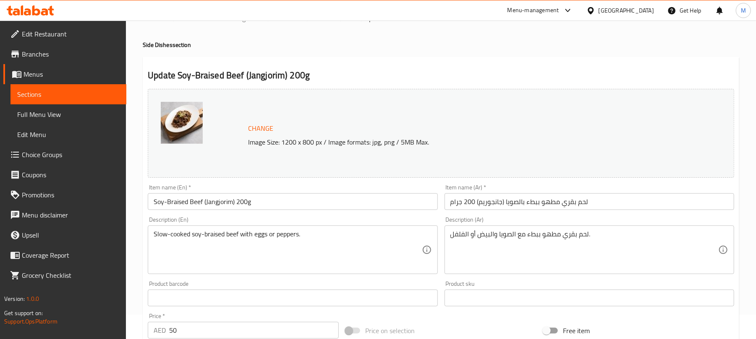
scroll to position [0, 0]
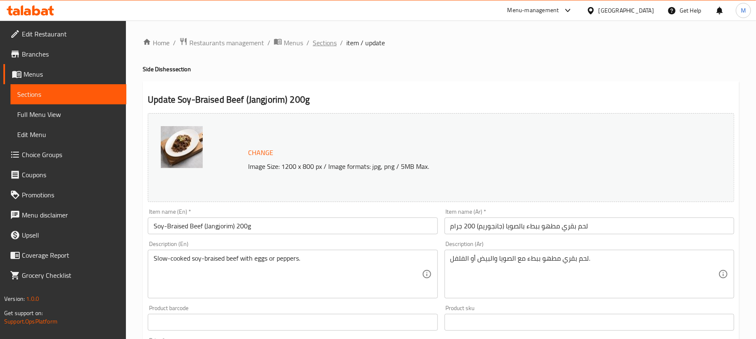
click at [319, 38] on span "Sections" at bounding box center [325, 43] width 24 height 10
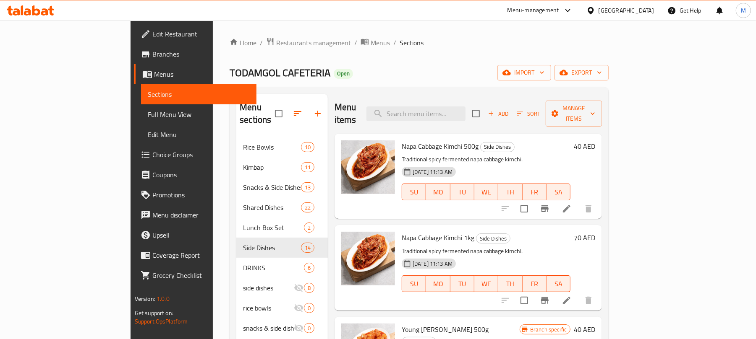
click at [213, 213] on div "Home / Restaurants management / Menus / Sections TODAMGOL CAFETERIA Open import…" at bounding box center [419, 239] width 412 height 436
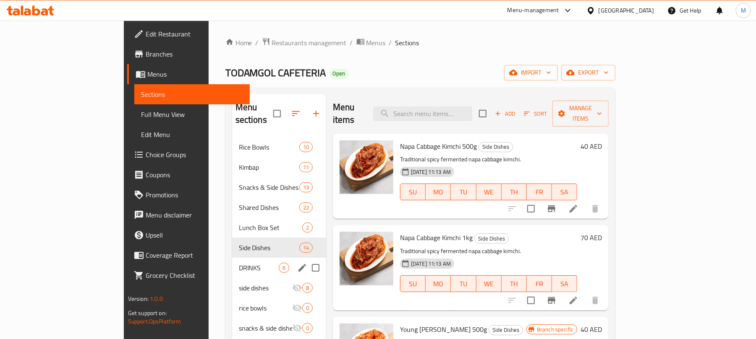
click at [239, 263] on span "DRINKS" at bounding box center [259, 268] width 40 height 10
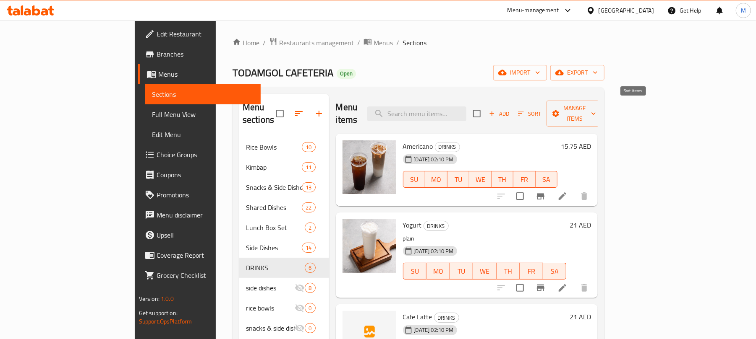
click at [525, 110] on icon "button" at bounding box center [521, 114] width 8 height 8
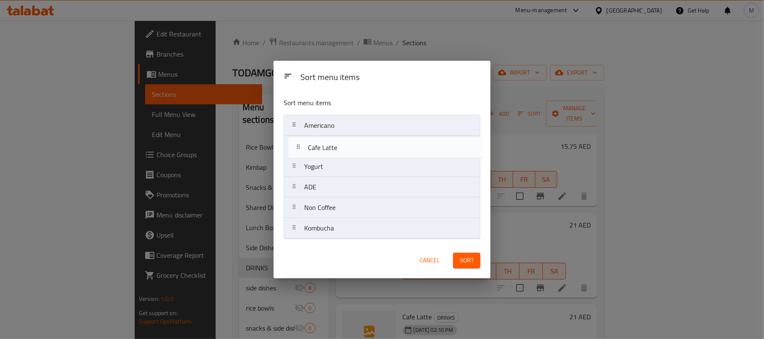
drag, startPoint x: 329, startPoint y: 171, endPoint x: 334, endPoint y: 149, distance: 22.3
click at [334, 149] on nav "Americano Yogurt Cafe Latte ADE Non Coffee Kombucha" at bounding box center [382, 177] width 197 height 124
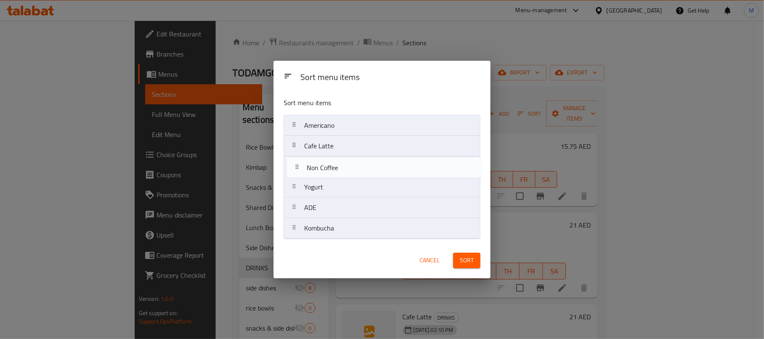
drag, startPoint x: 350, startPoint y: 191, endPoint x: 349, endPoint y: 170, distance: 21.8
click at [349, 170] on nav "Americano Cafe Latte Yogurt ADE Non Coffee Kombucha" at bounding box center [382, 177] width 197 height 124
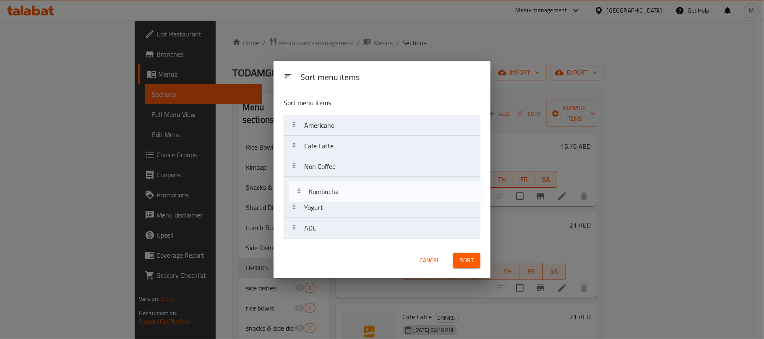
drag, startPoint x: 325, startPoint y: 229, endPoint x: 332, endPoint y: 182, distance: 48.0
click at [332, 182] on nav "Americano Cafe Latte Non Coffee Yogurt ADE Kombucha" at bounding box center [382, 177] width 197 height 124
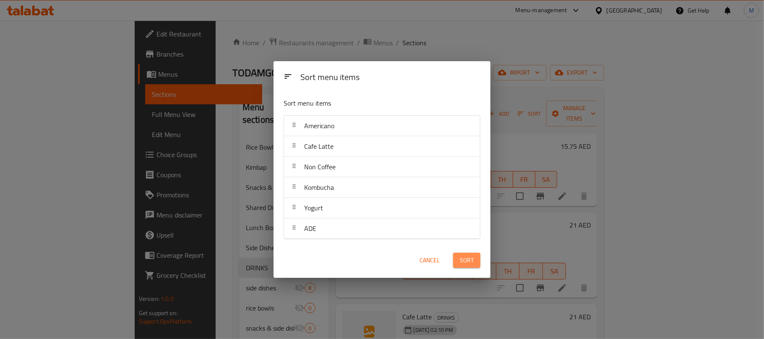
click at [479, 265] on button "Sort" at bounding box center [466, 261] width 27 height 16
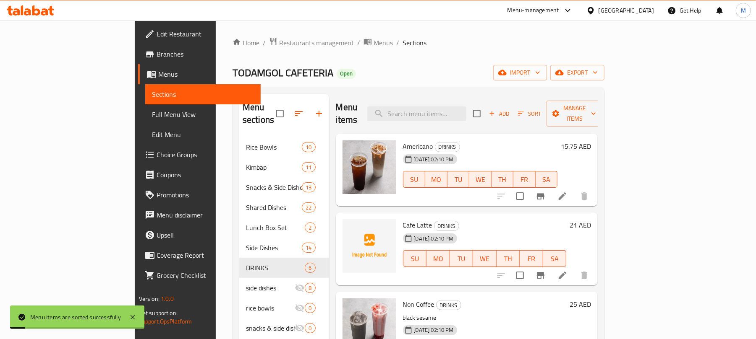
click at [526, 70] on div "TODAMGOL CAFETERIA Open import export" at bounding box center [418, 73] width 372 height 16
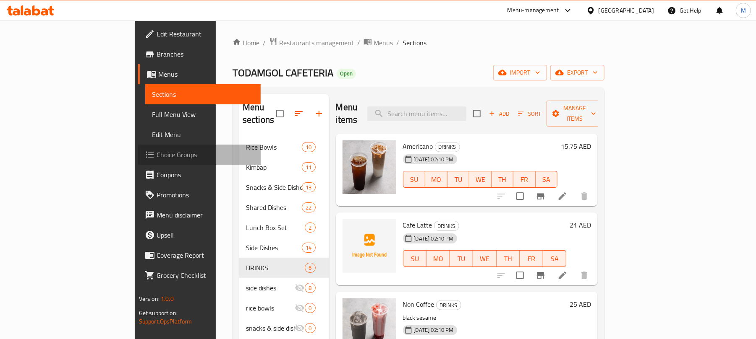
click at [157, 153] on span "Choice Groups" at bounding box center [206, 155] width 98 height 10
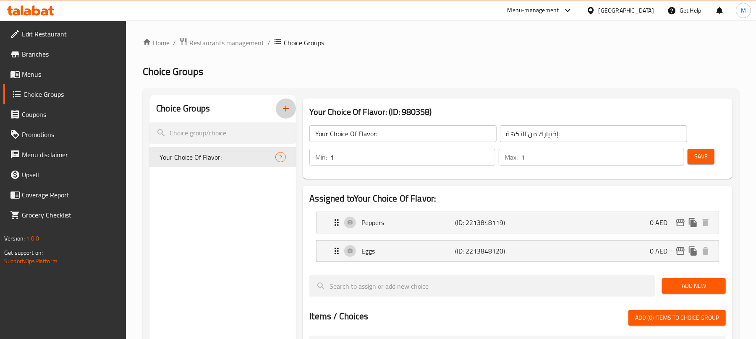
click at [285, 108] on icon "button" at bounding box center [286, 109] width 10 height 10
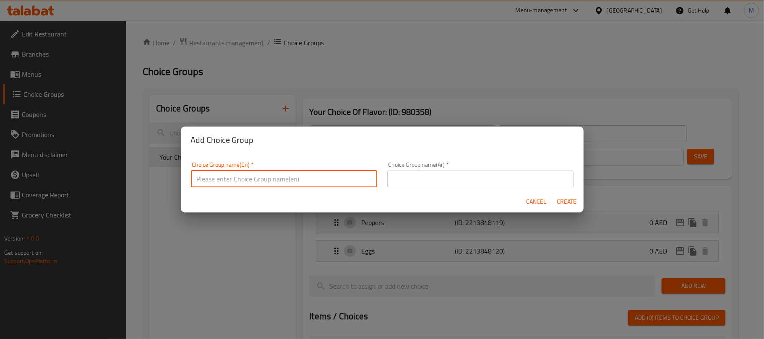
drag, startPoint x: 256, startPoint y: 174, endPoint x: 262, endPoint y: 185, distance: 12.8
click at [256, 174] on input "text" at bounding box center [284, 179] width 186 height 17
type input "Your Choice Of Flavor:"
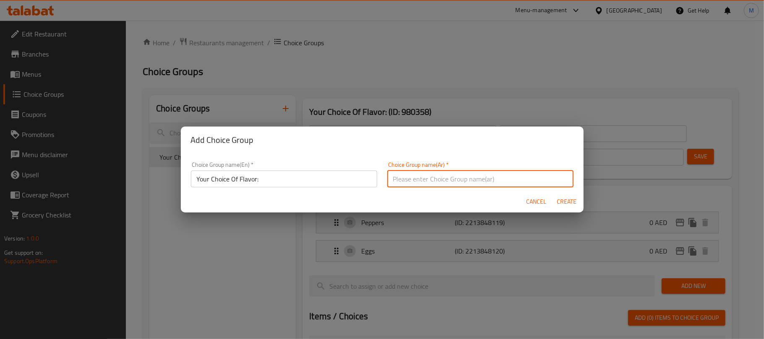
click at [426, 181] on input "text" at bounding box center [480, 179] width 186 height 17
type input "إختيارك من النكهة:"
click at [553, 194] on button "Create" at bounding box center [566, 202] width 27 height 16
type input "Your Choice Of Flavor:"
type input "0"
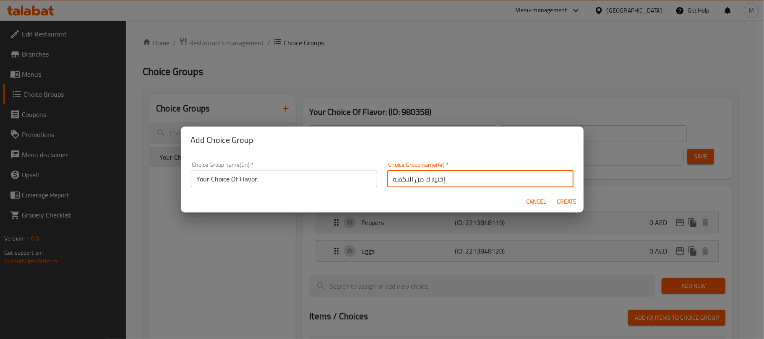
type input "0"
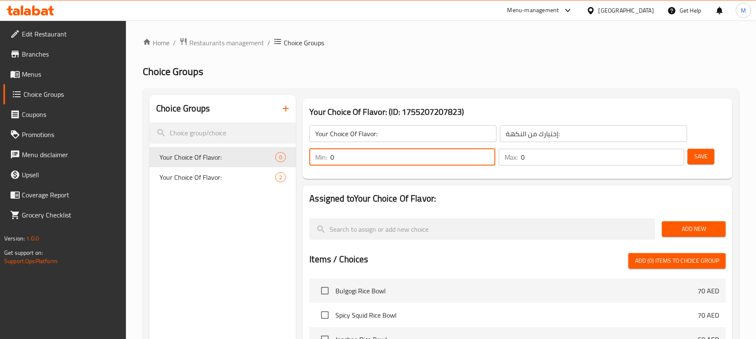
click at [402, 160] on input "0" at bounding box center [412, 157] width 164 height 17
type input "1"
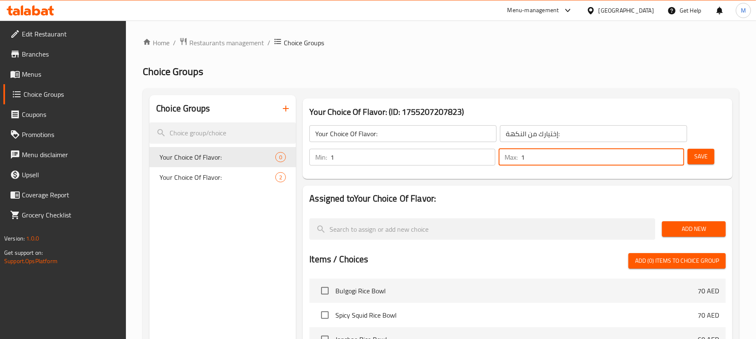
type input "1"
click at [683, 228] on span "Add New" at bounding box center [693, 229] width 50 height 10
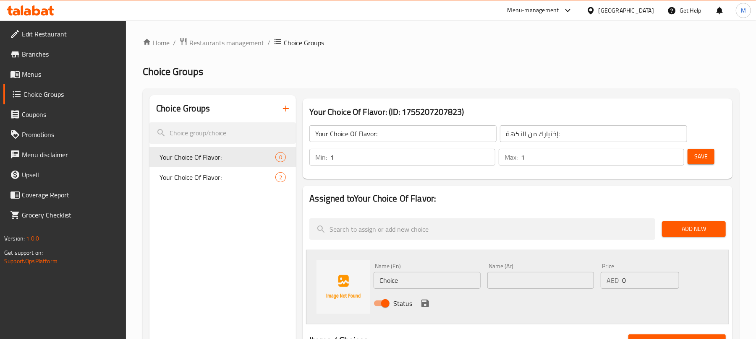
drag, startPoint x: 435, startPoint y: 278, endPoint x: 435, endPoint y: 274, distance: 4.2
click at [435, 277] on input "Choice" at bounding box center [426, 280] width 107 height 17
paste input "Black Sesam"
type input "Black Sesame"
drag, startPoint x: 513, startPoint y: 279, endPoint x: 508, endPoint y: 281, distance: 5.5
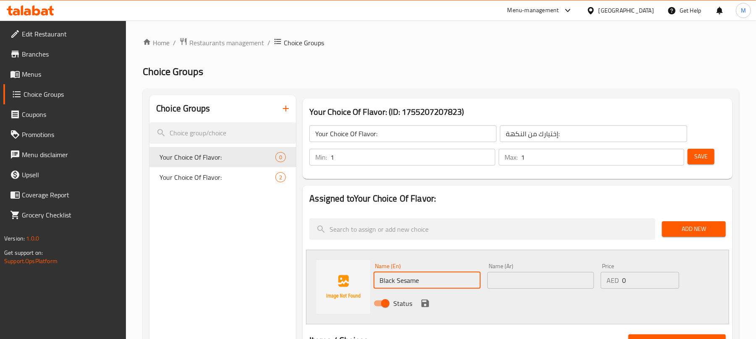
click at [513, 279] on input "text" at bounding box center [540, 280] width 107 height 17
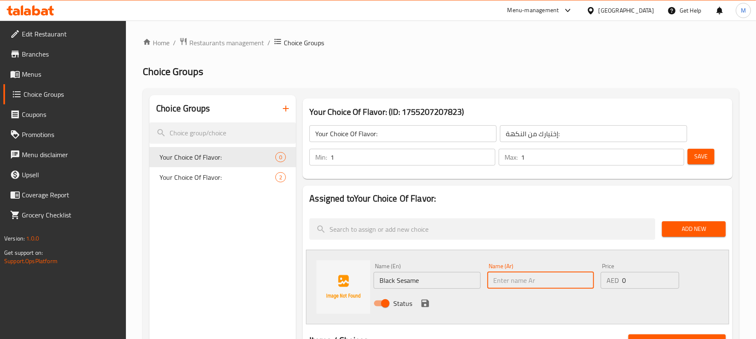
paste input "سمسم أسود"
type input "سمسم أسود"
click at [424, 306] on icon "save" at bounding box center [425, 304] width 10 height 10
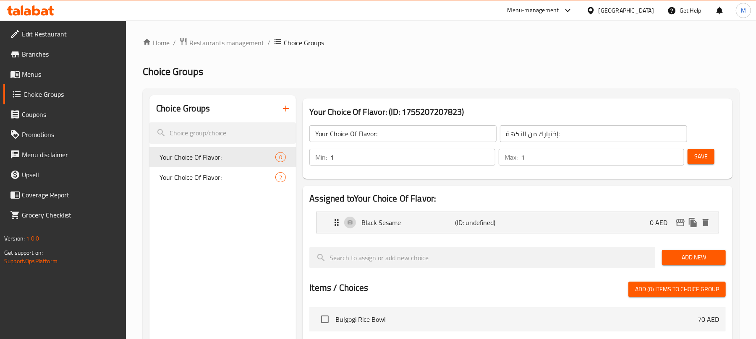
click at [682, 258] on span "Add New" at bounding box center [693, 258] width 50 height 10
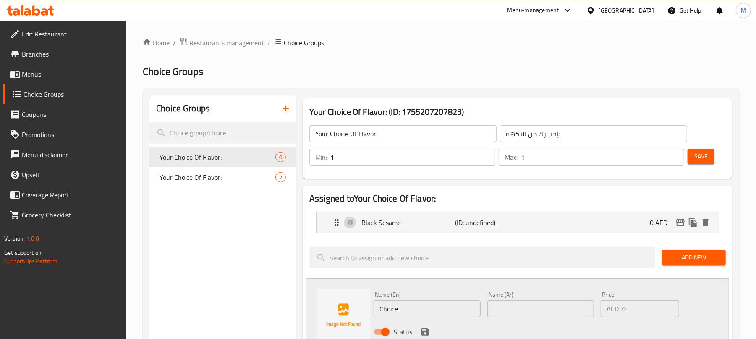
click at [441, 305] on input "Choice" at bounding box center [426, 309] width 107 height 17
paste input "Strawberry Grain"
type input "Strawberry Grain"
paste input "حبوب الفراولة"
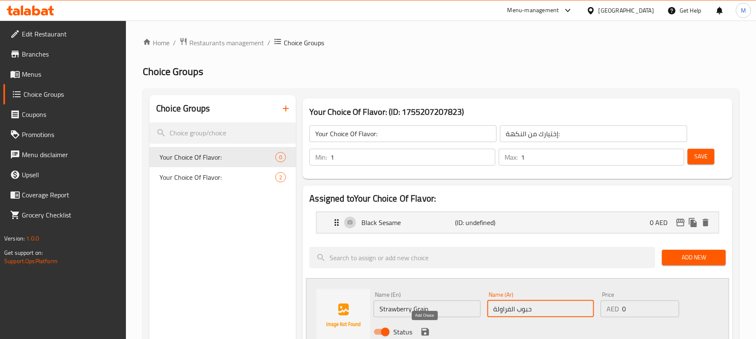
type input "حبوب الفراولة"
click at [423, 333] on icon "save" at bounding box center [425, 333] width 8 height 8
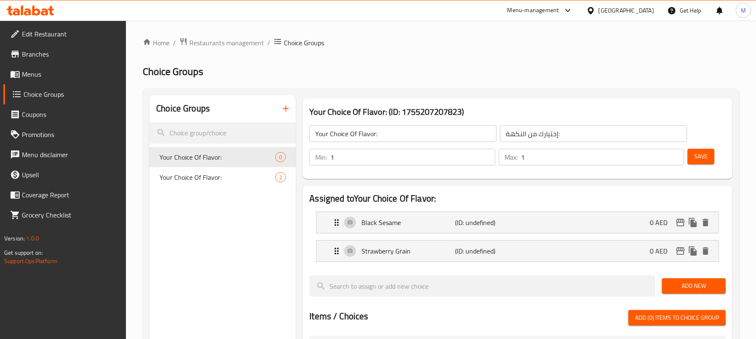
click at [677, 292] on span "Add New" at bounding box center [693, 286] width 50 height 10
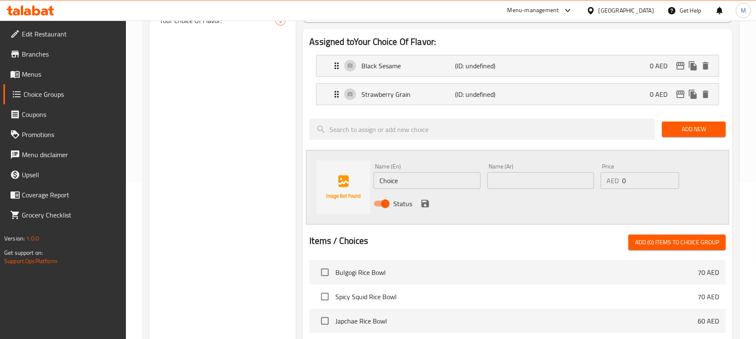
scroll to position [168, 0]
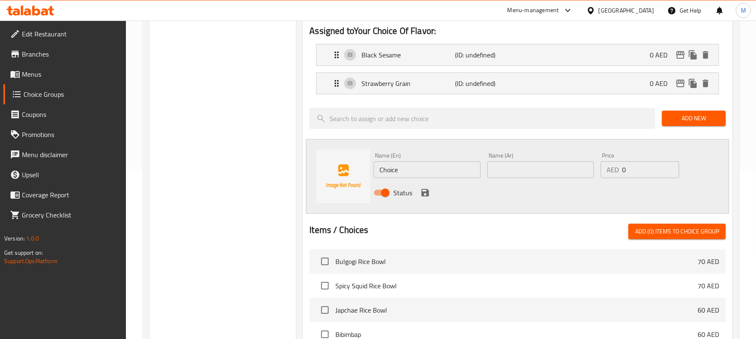
drag, startPoint x: 409, startPoint y: 171, endPoint x: 415, endPoint y: 157, distance: 16.0
click at [410, 170] on input "Choice" at bounding box center [426, 170] width 107 height 17
paste input "Blueberry"
type input "Blueberry"
drag, startPoint x: 540, startPoint y: 173, endPoint x: 437, endPoint y: 184, distance: 103.3
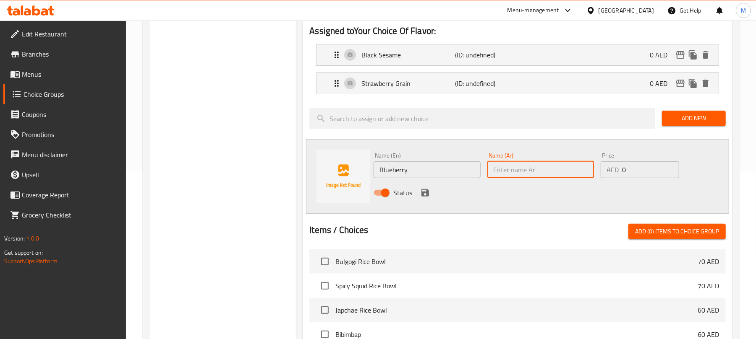
click at [540, 173] on input "text" at bounding box center [540, 170] width 107 height 17
paste input "توت أزرق"
type input "توت أزرق"
click at [430, 190] on button "save" at bounding box center [425, 193] width 13 height 13
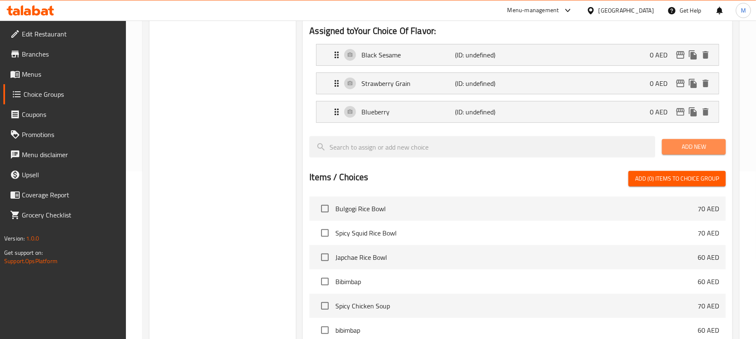
click at [676, 148] on span "Add New" at bounding box center [693, 147] width 50 height 10
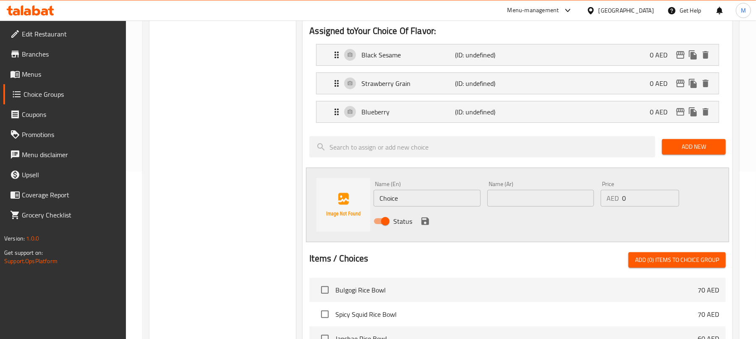
click at [445, 194] on input "Choice" at bounding box center [426, 198] width 107 height 17
paste input "co"
type input "Choco"
paste input "شوكولاتة"
type input "شوكو"
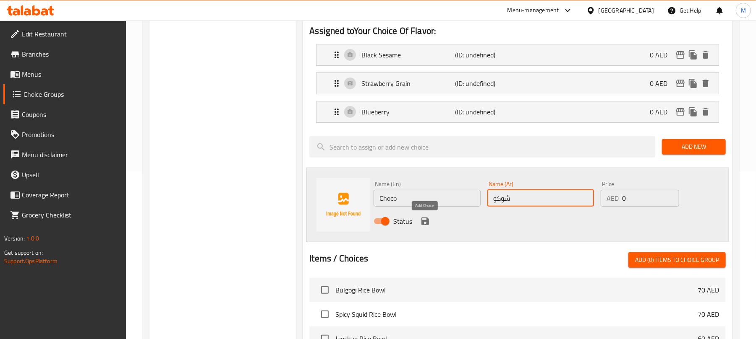
click at [421, 227] on icon "save" at bounding box center [425, 222] width 10 height 10
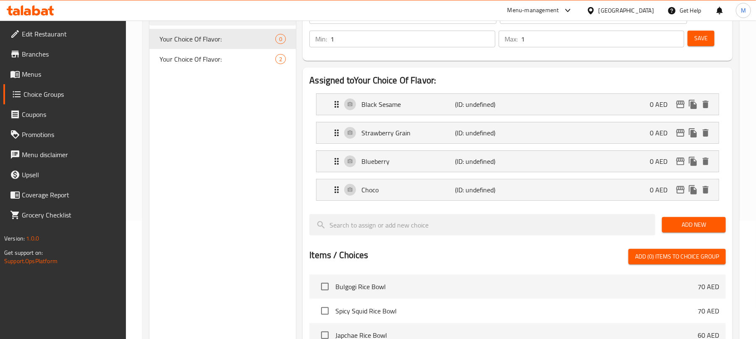
scroll to position [0, 0]
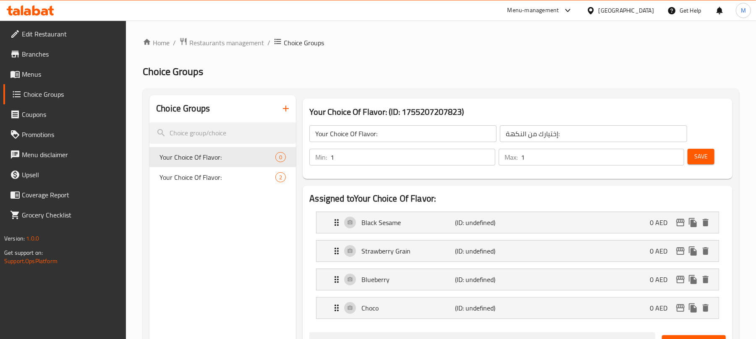
click at [693, 154] on button "Save" at bounding box center [700, 157] width 27 height 16
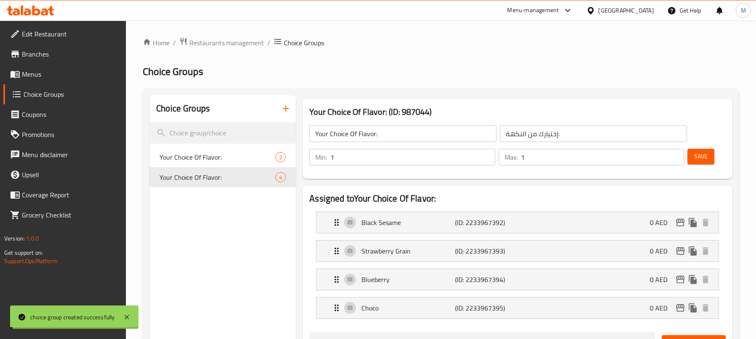
click at [410, 135] on input "Your Choice Of Flavor:" at bounding box center [402, 133] width 187 height 17
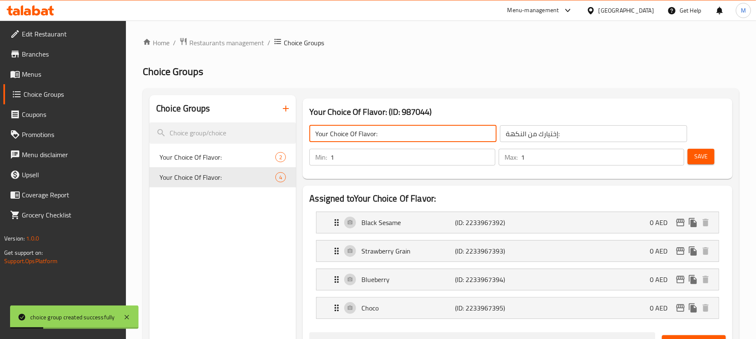
click at [711, 160] on button "Save" at bounding box center [700, 157] width 27 height 16
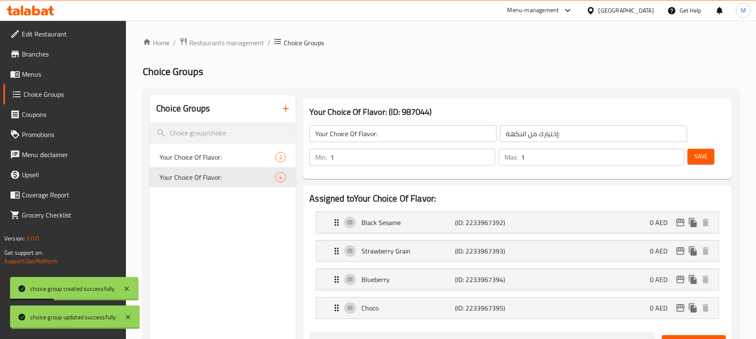
click at [237, 157] on span "Your Choice Of Flavor:" at bounding box center [217, 157] width 116 height 10
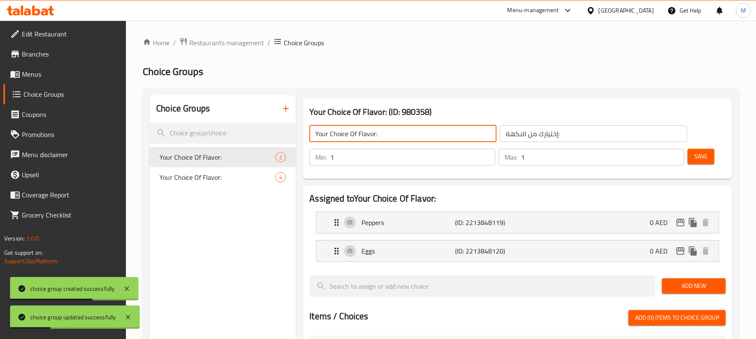
drag, startPoint x: 355, startPoint y: 137, endPoint x: 385, endPoint y: 135, distance: 30.3
click at [385, 135] on input "Your Choice Of Flavor:" at bounding box center [402, 133] width 187 height 17
type input "Your Choice Of:"
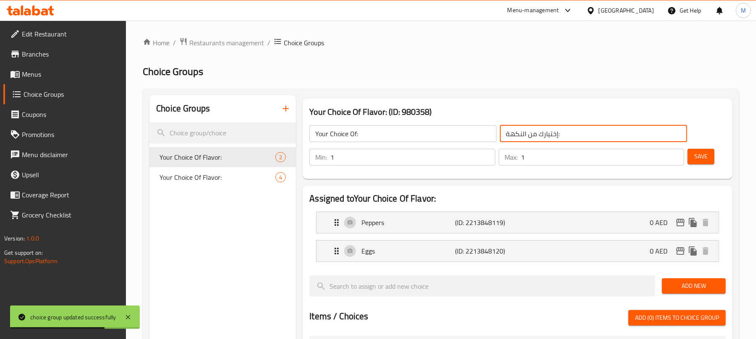
click at [556, 131] on input "إختيارك من النكهة:" at bounding box center [593, 133] width 187 height 17
click at [556, 131] on input "text" at bounding box center [593, 133] width 187 height 17
type input "إختيارك من:"
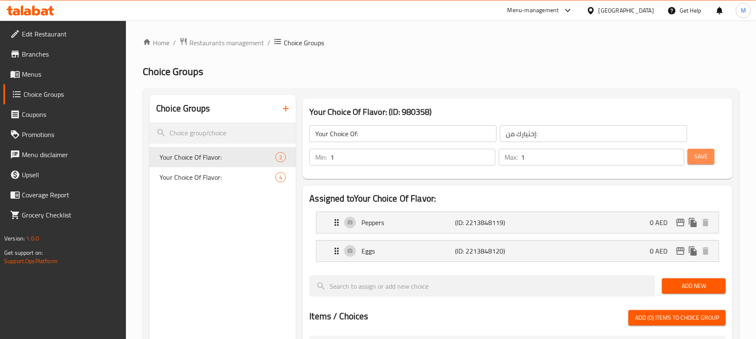
click at [706, 159] on span "Save" at bounding box center [700, 156] width 13 height 10
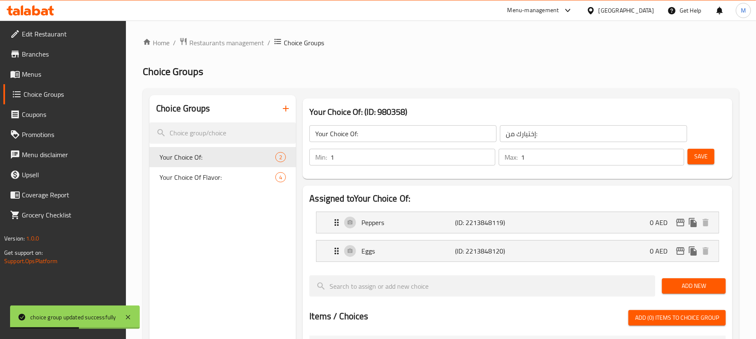
click at [284, 108] on icon "button" at bounding box center [286, 109] width 10 height 10
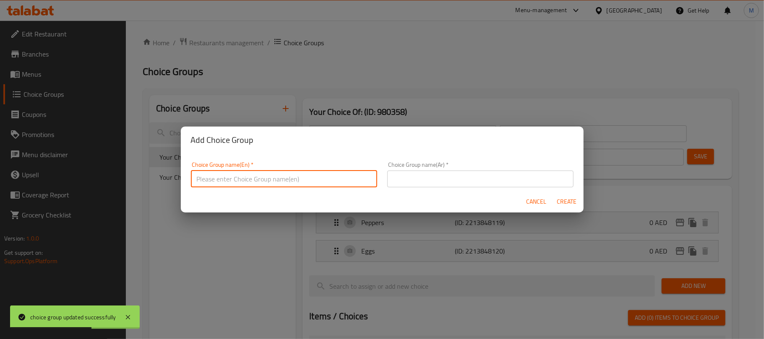
drag, startPoint x: 301, startPoint y: 174, endPoint x: 289, endPoint y: 187, distance: 17.5
click at [301, 174] on input "text" at bounding box center [284, 179] width 186 height 17
type input "Your Choice Of:"
click at [410, 183] on input "text" at bounding box center [480, 179] width 186 height 17
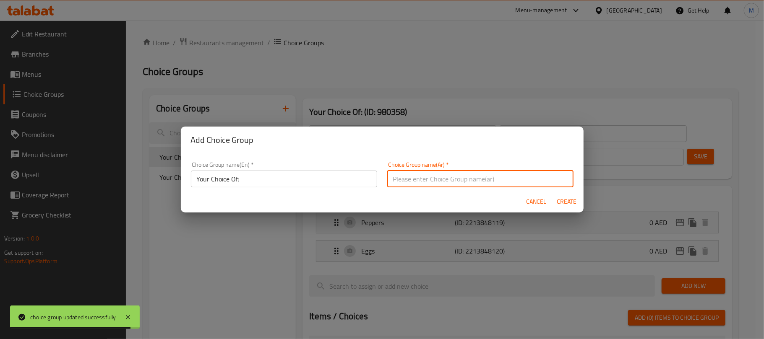
type input "إختيارك من:"
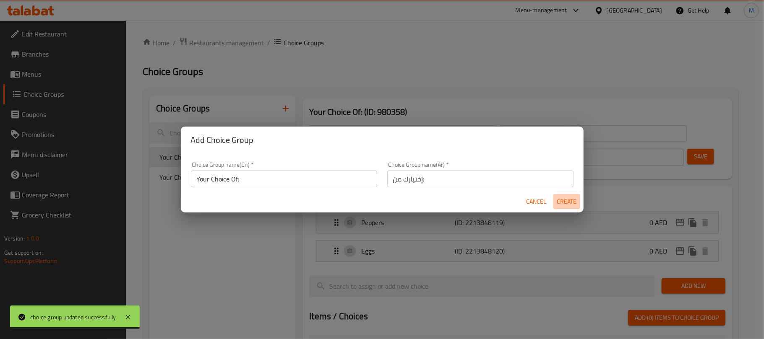
click at [566, 203] on span "Create" at bounding box center [567, 202] width 20 height 10
type input "Your Choice Of:"
type input "0"
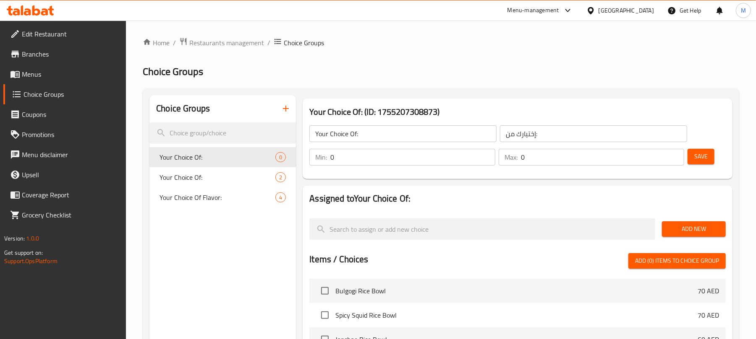
click at [410, 138] on input "Your Choice Of:" at bounding box center [402, 133] width 187 height 17
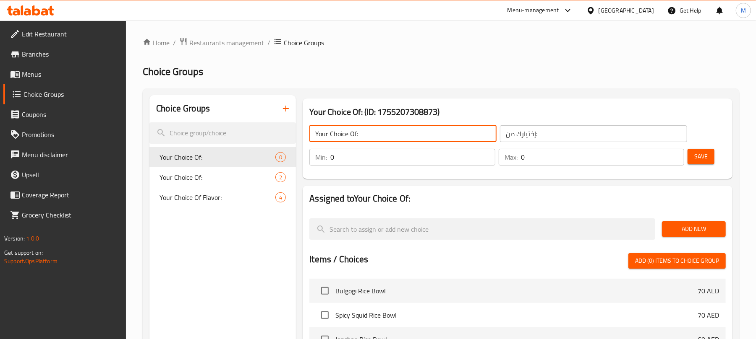
type input "Your Choice Of:"
click at [478, 157] on input "0" at bounding box center [412, 157] width 164 height 17
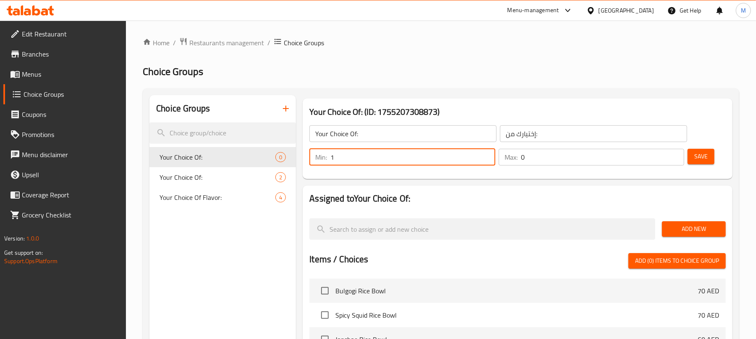
type input "1"
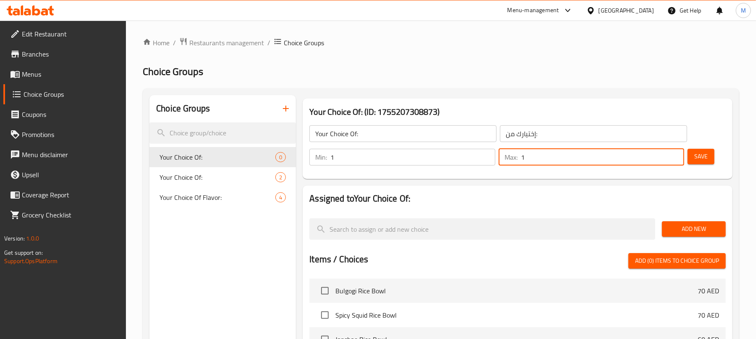
type input "1"
click at [689, 224] on span "Add New" at bounding box center [693, 229] width 50 height 10
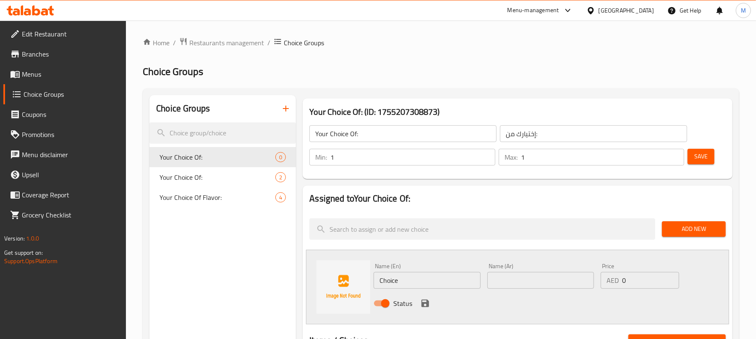
click at [443, 280] on input "Choice" at bounding box center [426, 280] width 107 height 17
type input "Hot"
type input "ساخن"
click at [427, 300] on icon "save" at bounding box center [425, 304] width 10 height 10
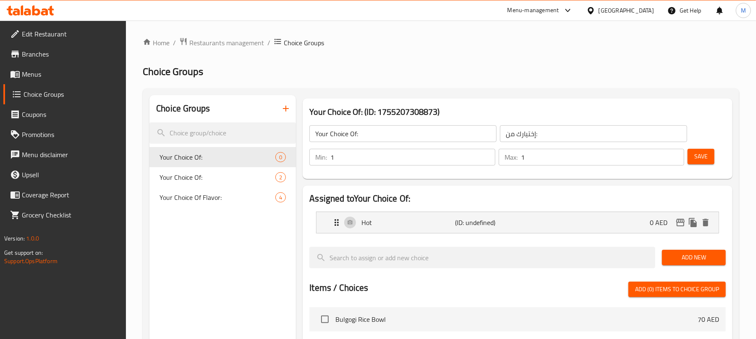
click at [696, 259] on span "Add New" at bounding box center [693, 258] width 50 height 10
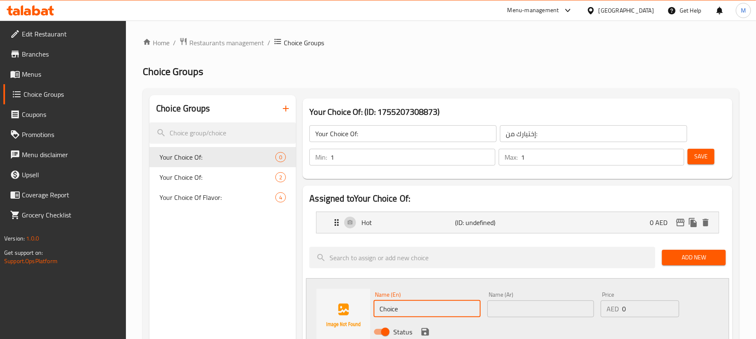
click at [450, 311] on input "Choice" at bounding box center [426, 309] width 107 height 17
type input "Cold"
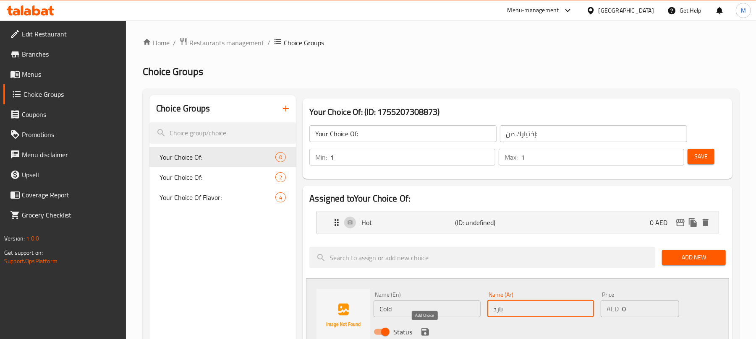
type input "بارد"
click at [423, 336] on icon "save" at bounding box center [425, 333] width 8 height 8
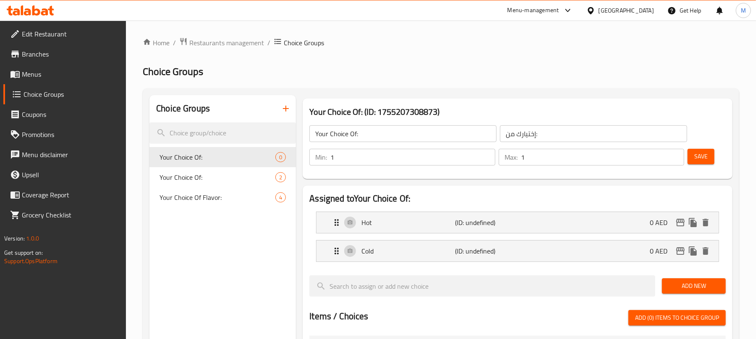
click at [715, 157] on div "Save" at bounding box center [703, 157] width 35 height 20
click at [706, 159] on span "Save" at bounding box center [700, 156] width 13 height 10
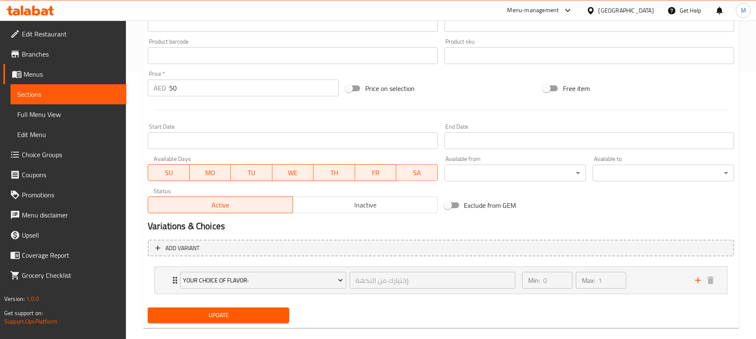
scroll to position [279, 0]
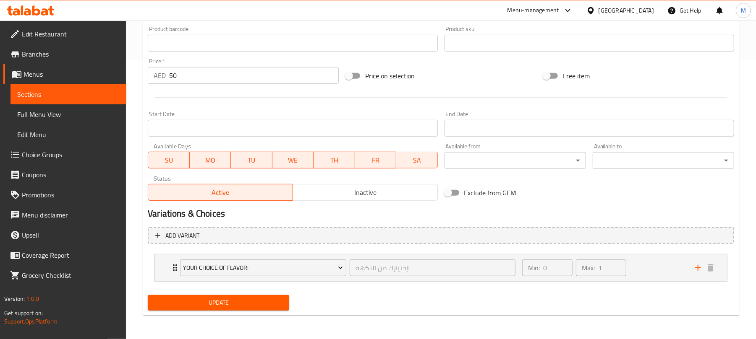
click at [62, 150] on span "Choice Groups" at bounding box center [71, 155] width 98 height 10
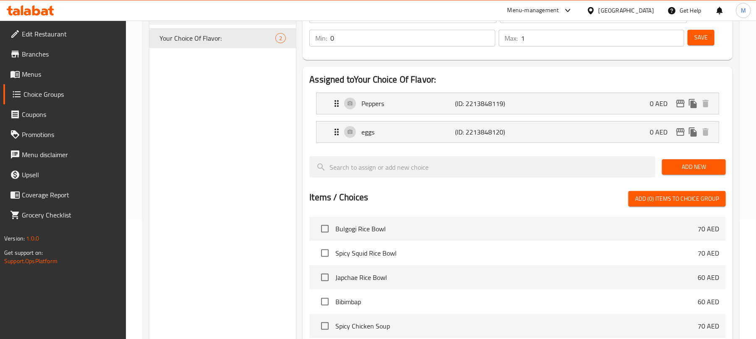
scroll to position [56, 0]
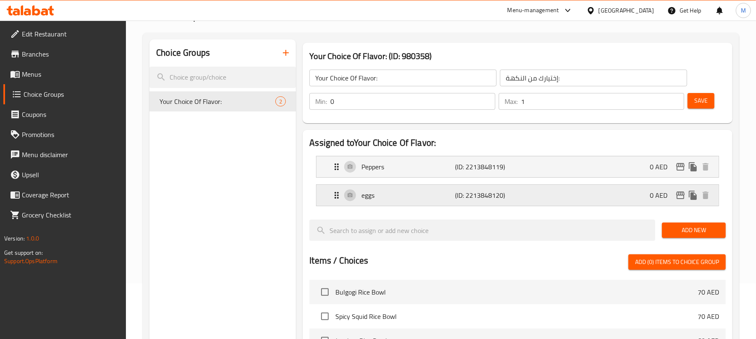
click at [387, 200] on p "eggs" at bounding box center [408, 196] width 94 height 10
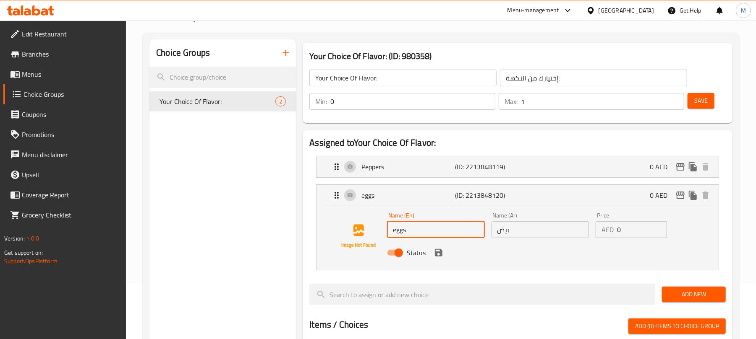
click at [420, 230] on input "eggs" at bounding box center [435, 230] width 97 height 17
click at [395, 234] on input "eggs" at bounding box center [435, 230] width 97 height 17
type input "Eggs"
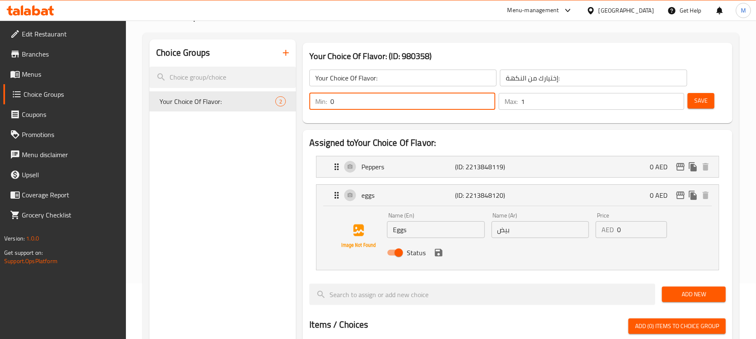
drag, startPoint x: 351, startPoint y: 101, endPoint x: 326, endPoint y: 107, distance: 26.4
click at [326, 107] on div "Min: 0 ​" at bounding box center [401, 101] width 185 height 17
click at [439, 257] on icon "save" at bounding box center [438, 253] width 10 height 10
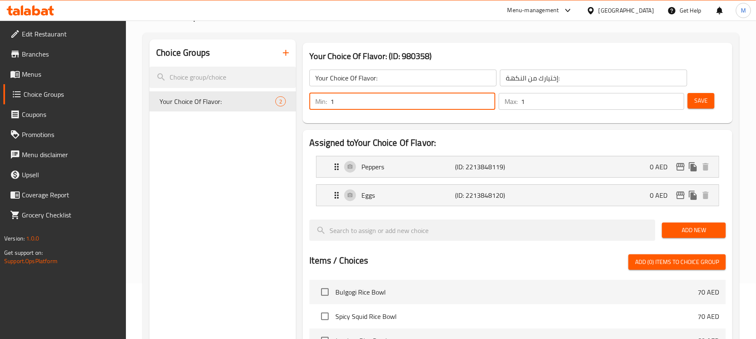
type input "1"
click at [713, 103] on button "Save" at bounding box center [700, 101] width 27 height 16
